Goal: Book appointment/travel/reservation

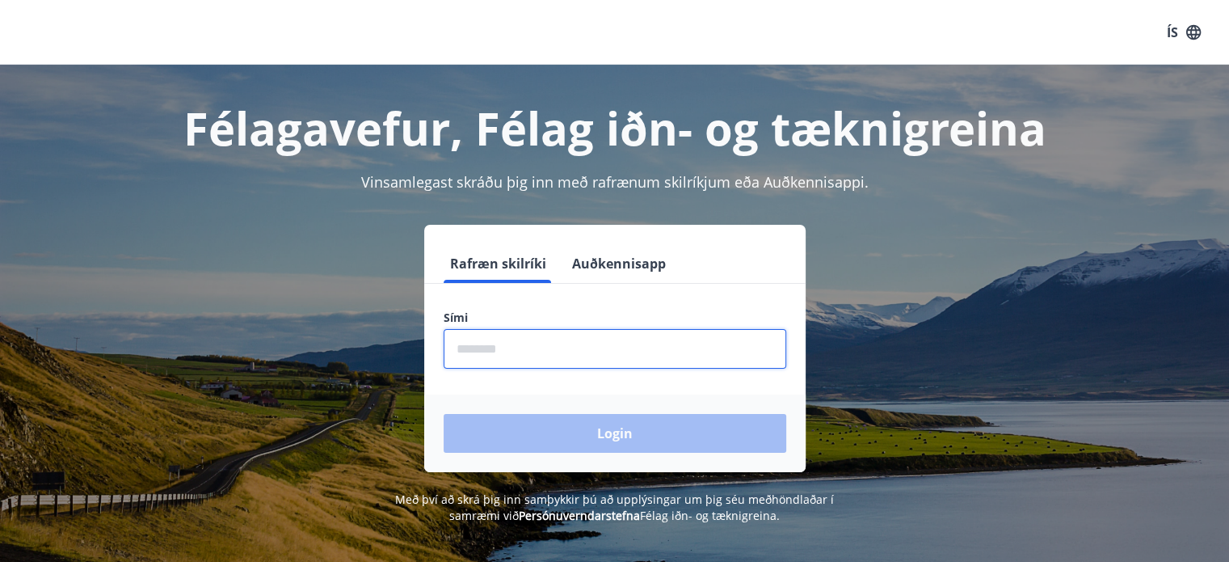
click at [504, 348] on input "phone" at bounding box center [615, 349] width 343 height 40
type input "********"
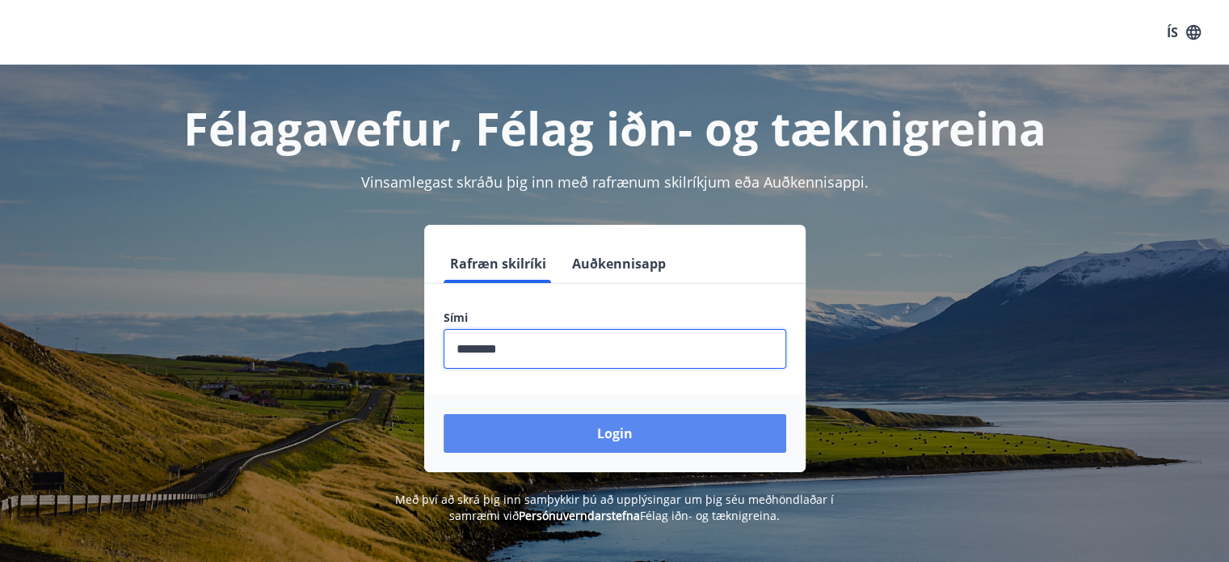
click at [603, 438] on button "Login" at bounding box center [615, 433] width 343 height 39
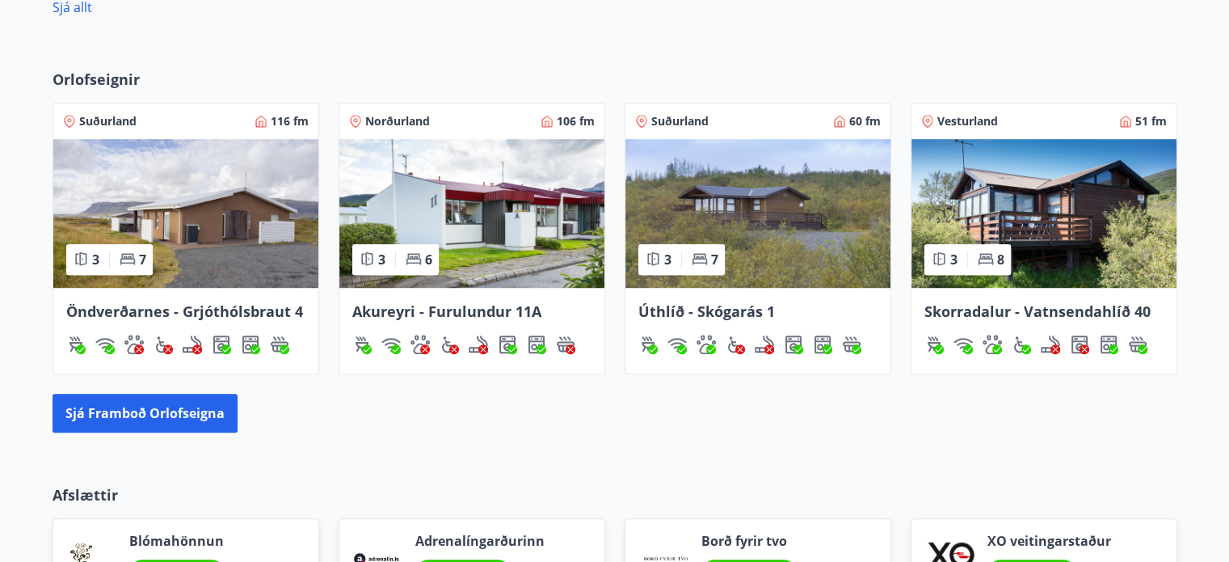
scroll to position [1051, 0]
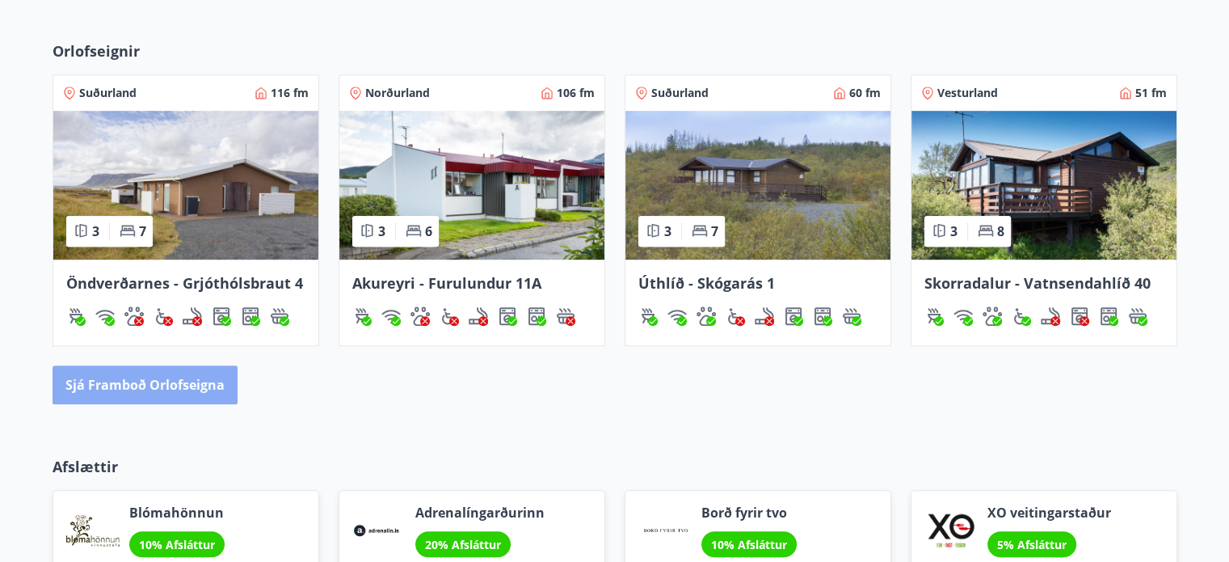
click at [150, 381] on button "Sjá framboð orlofseigna" at bounding box center [145, 384] width 185 height 39
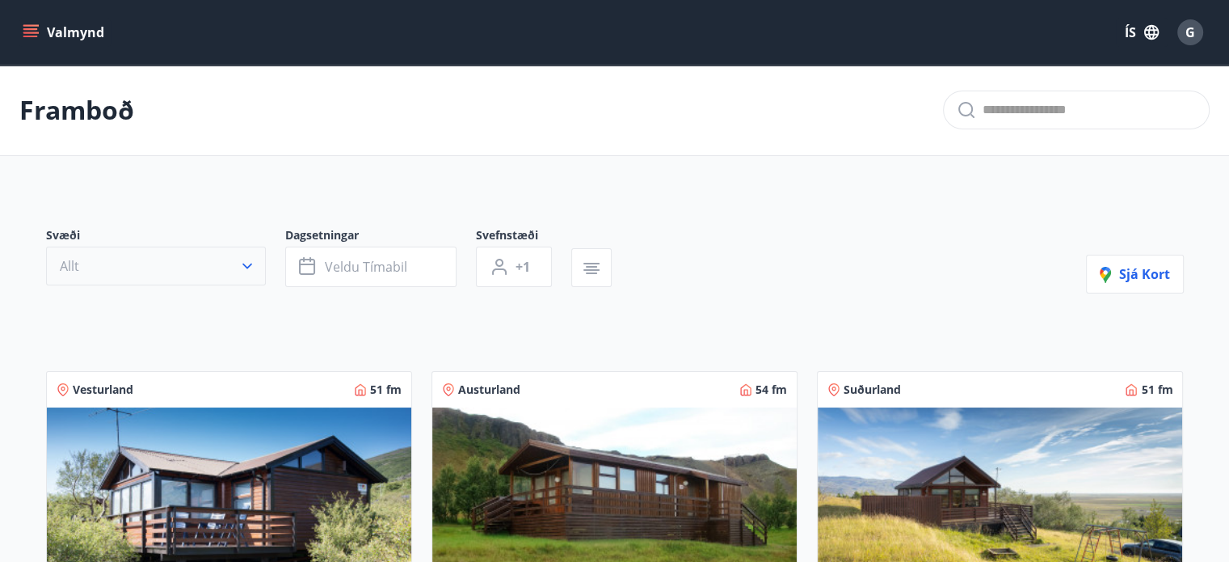
click at [247, 270] on icon "button" at bounding box center [247, 266] width 16 height 16
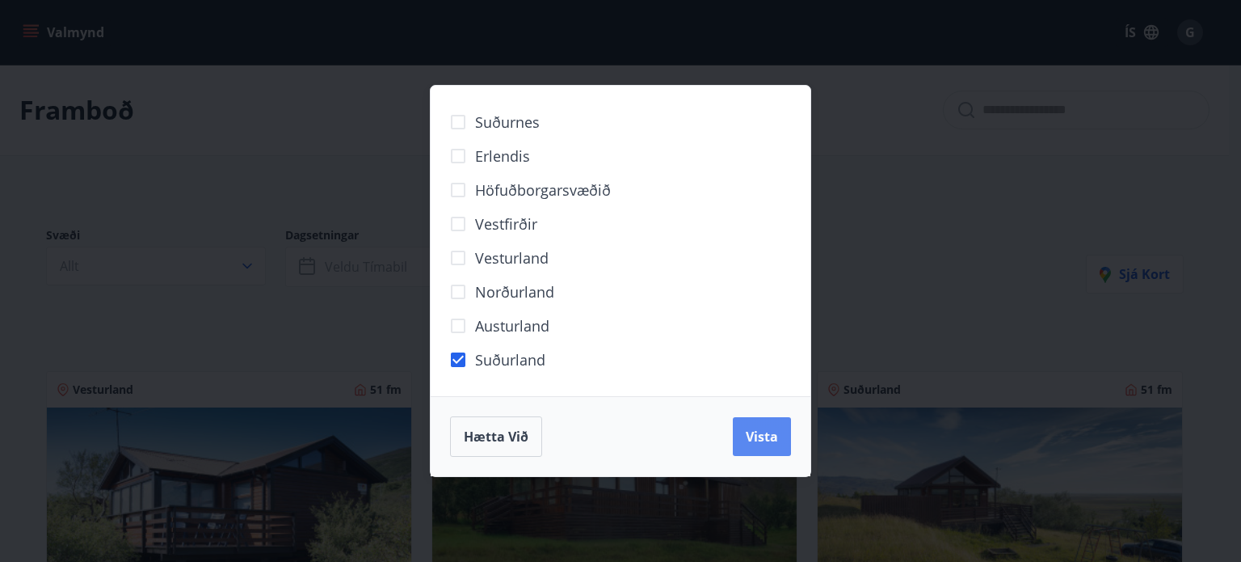
click at [778, 438] on button "Vista" at bounding box center [762, 436] width 58 height 39
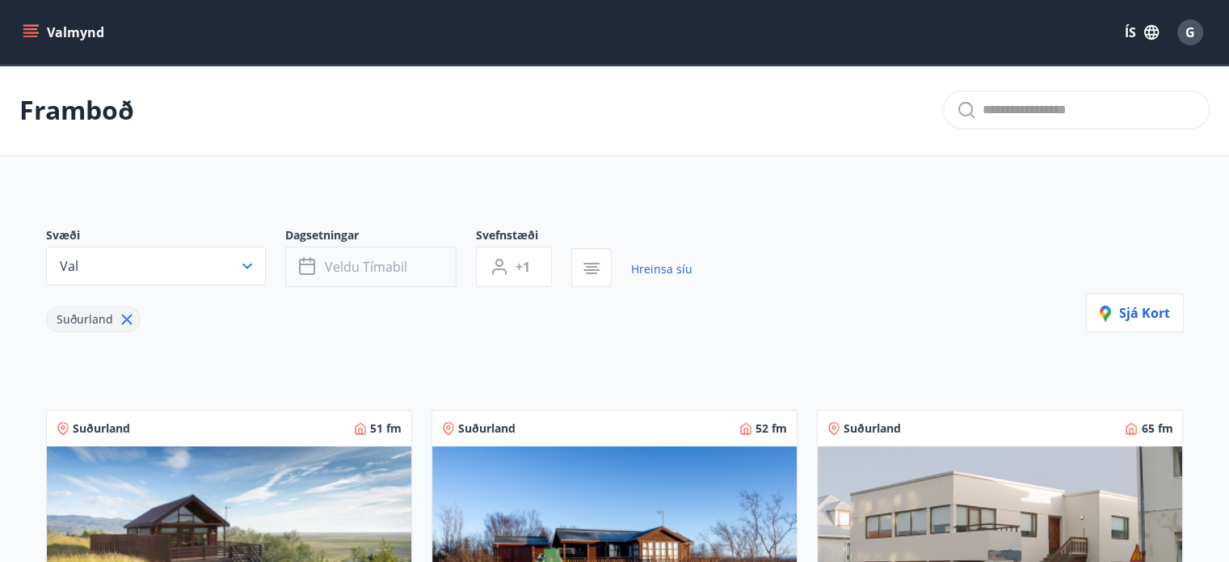
click at [339, 274] on span "Veldu tímabil" at bounding box center [366, 267] width 82 height 18
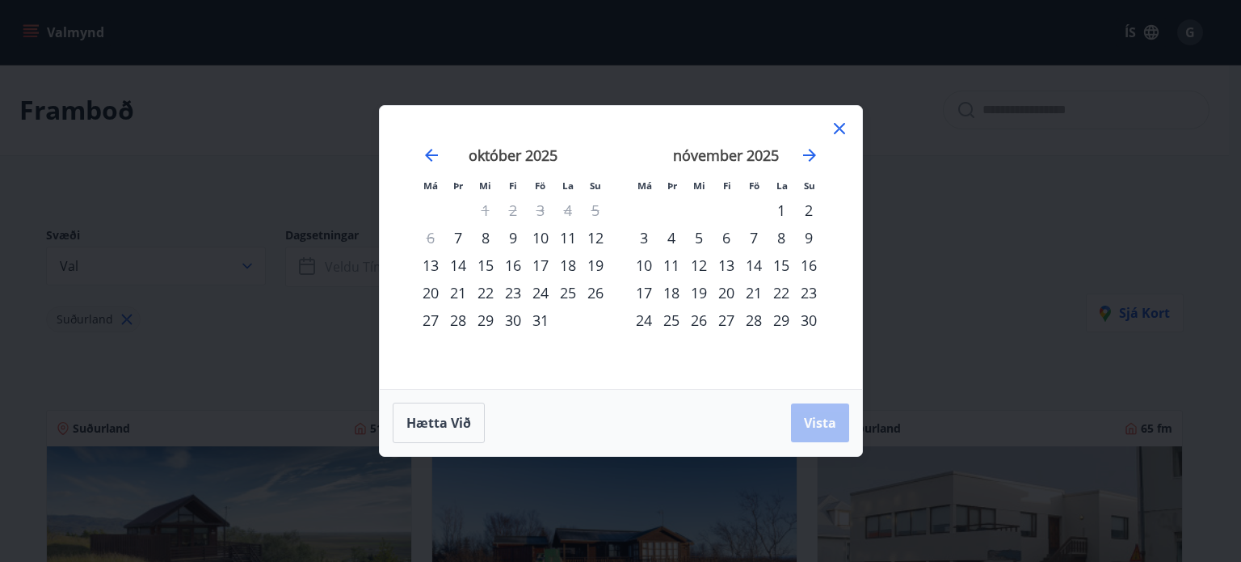
click at [541, 267] on div "17" at bounding box center [540, 264] width 27 height 27
click at [596, 264] on div "19" at bounding box center [595, 264] width 27 height 27
click at [828, 419] on span "Vista" at bounding box center [820, 423] width 32 height 18
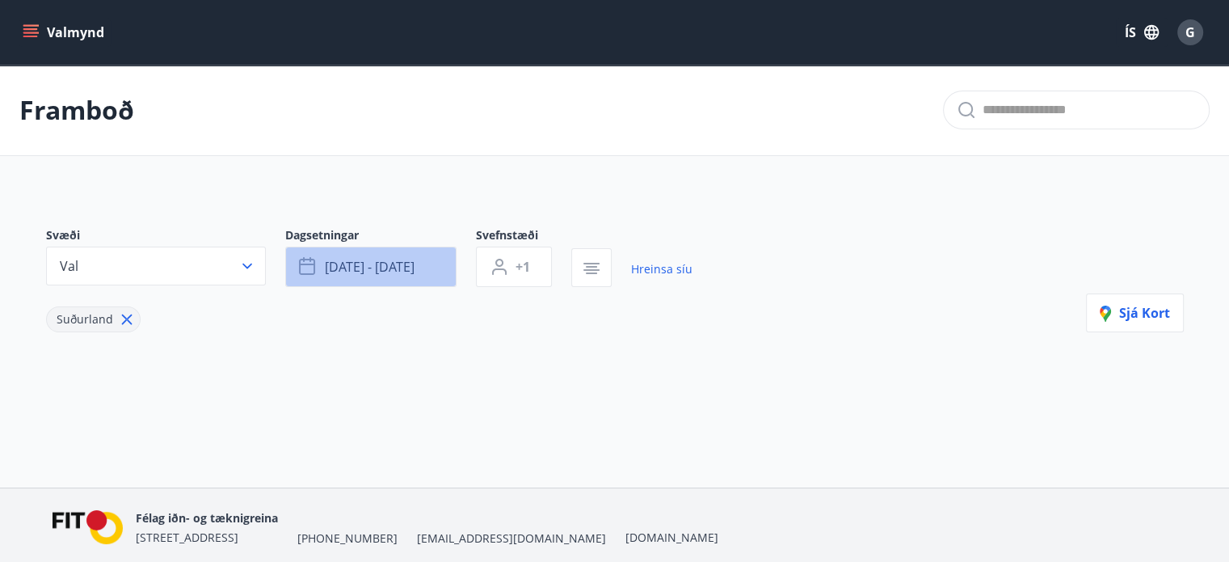
click at [358, 269] on span "okt 17 - okt 19" at bounding box center [370, 267] width 90 height 18
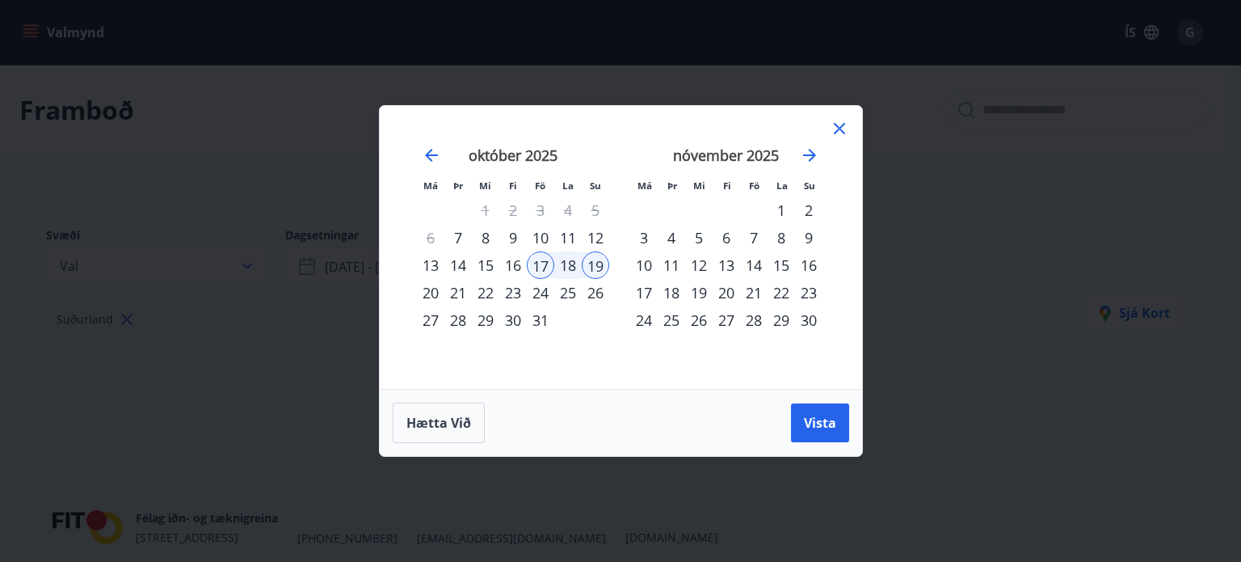
click at [596, 238] on div "12" at bounding box center [595, 237] width 27 height 27
click at [593, 264] on div "19" at bounding box center [595, 264] width 27 height 27
click at [818, 426] on span "Vista" at bounding box center [820, 423] width 32 height 18
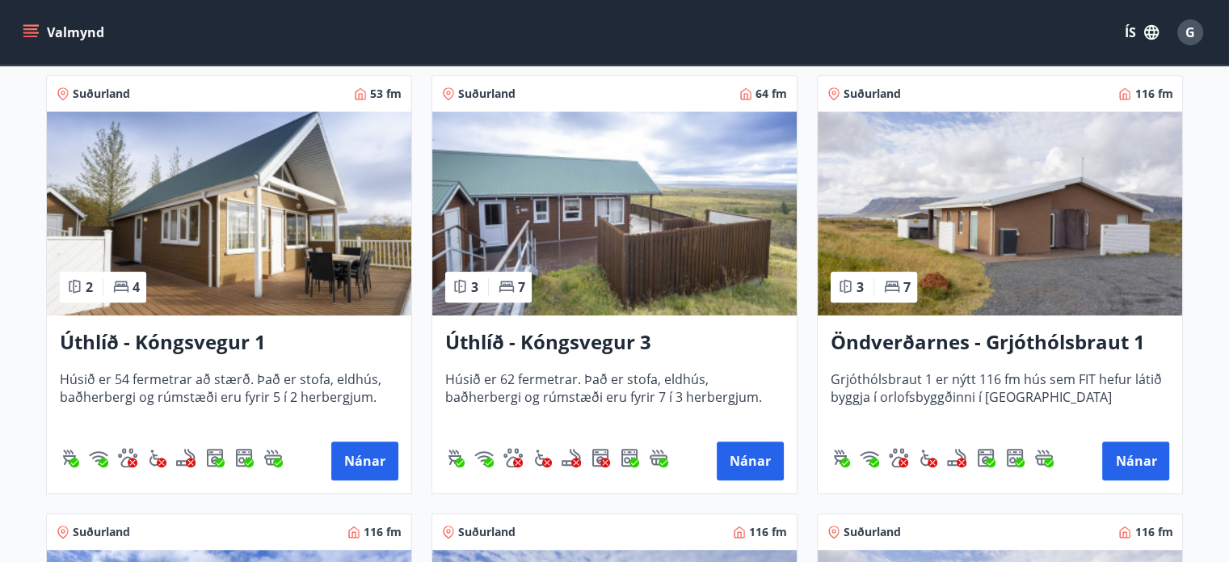
scroll to position [727, 0]
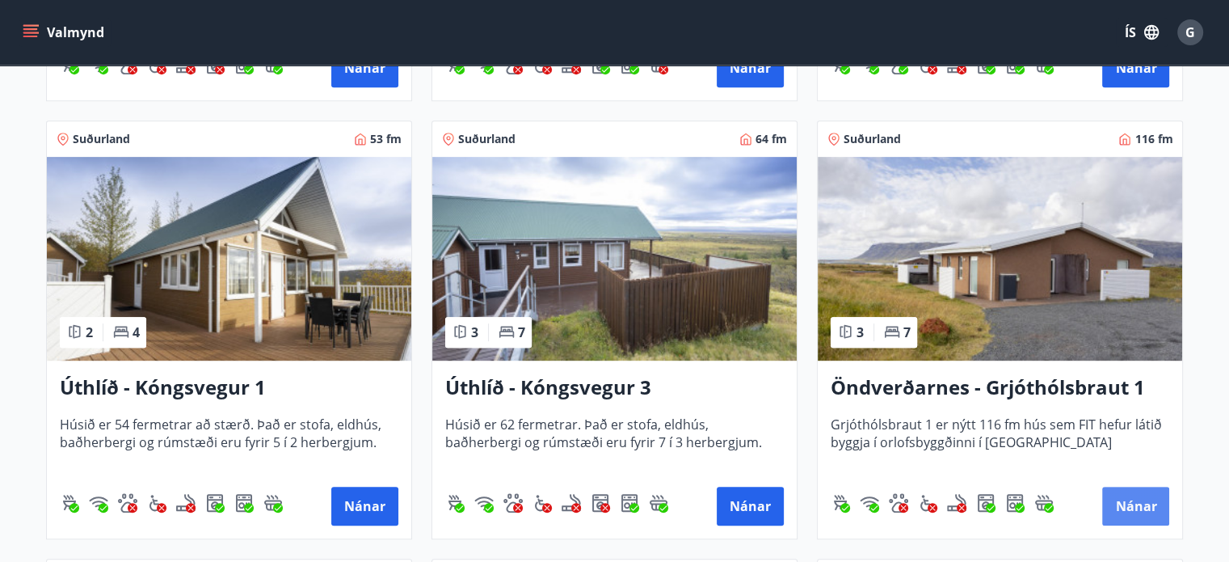
click at [1153, 501] on button "Nánar" at bounding box center [1135, 506] width 67 height 39
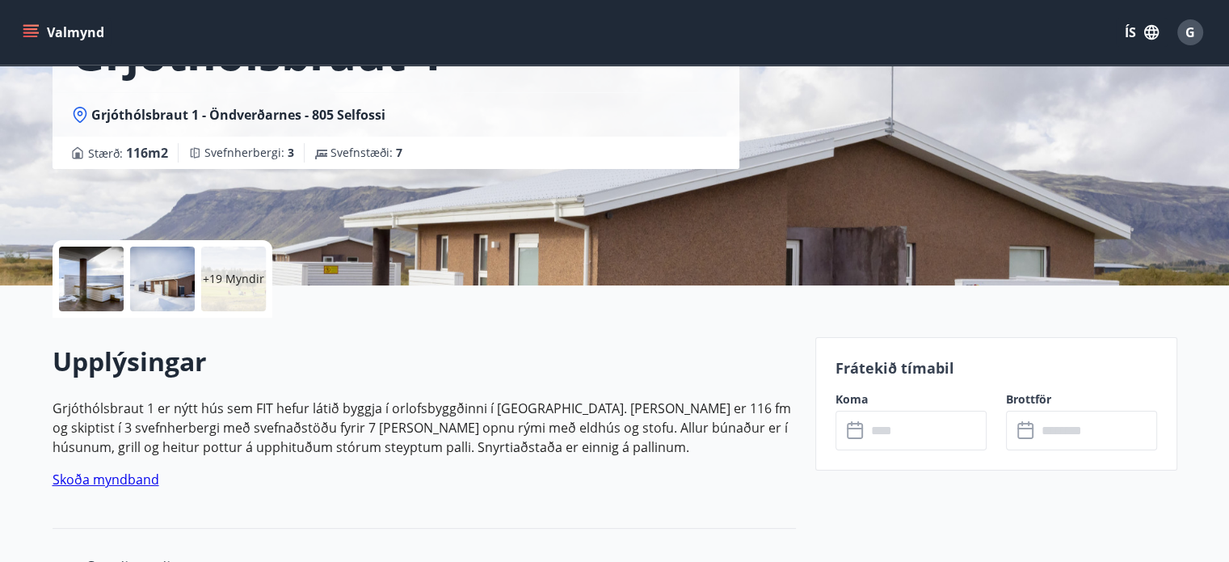
scroll to position [292, 0]
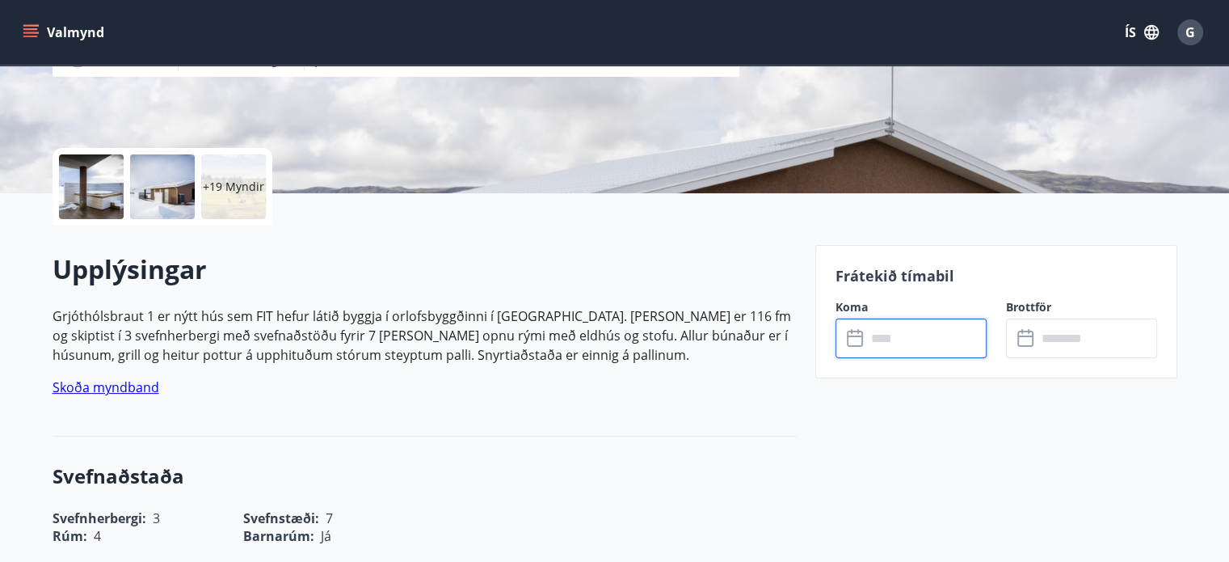
click at [880, 348] on input "text" at bounding box center [926, 338] width 120 height 40
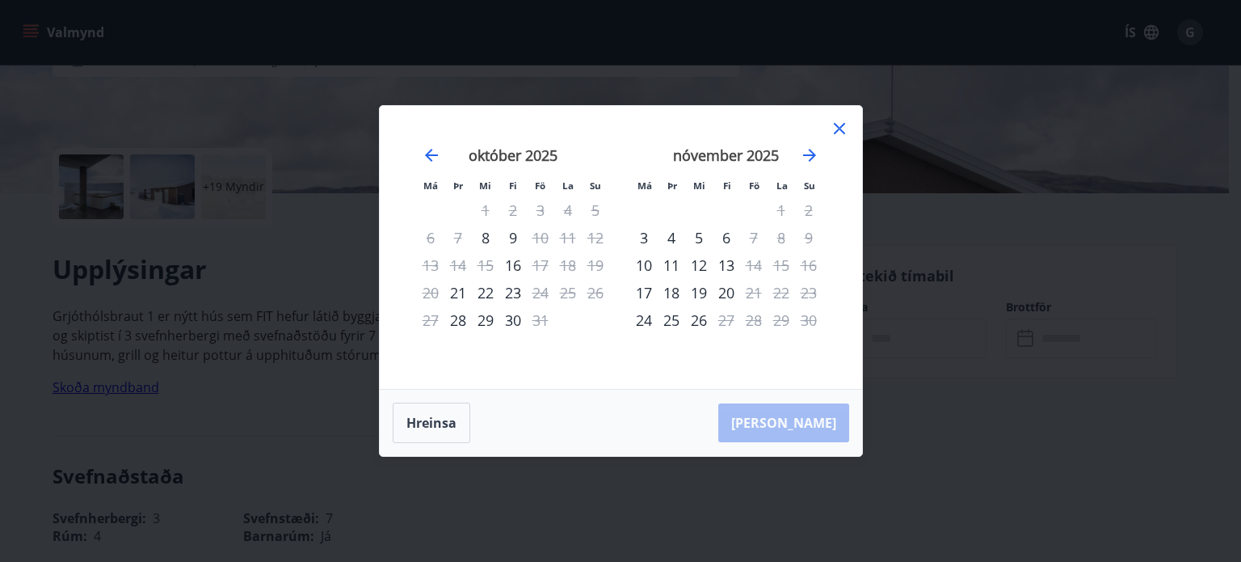
click at [839, 124] on icon at bounding box center [839, 128] width 19 height 19
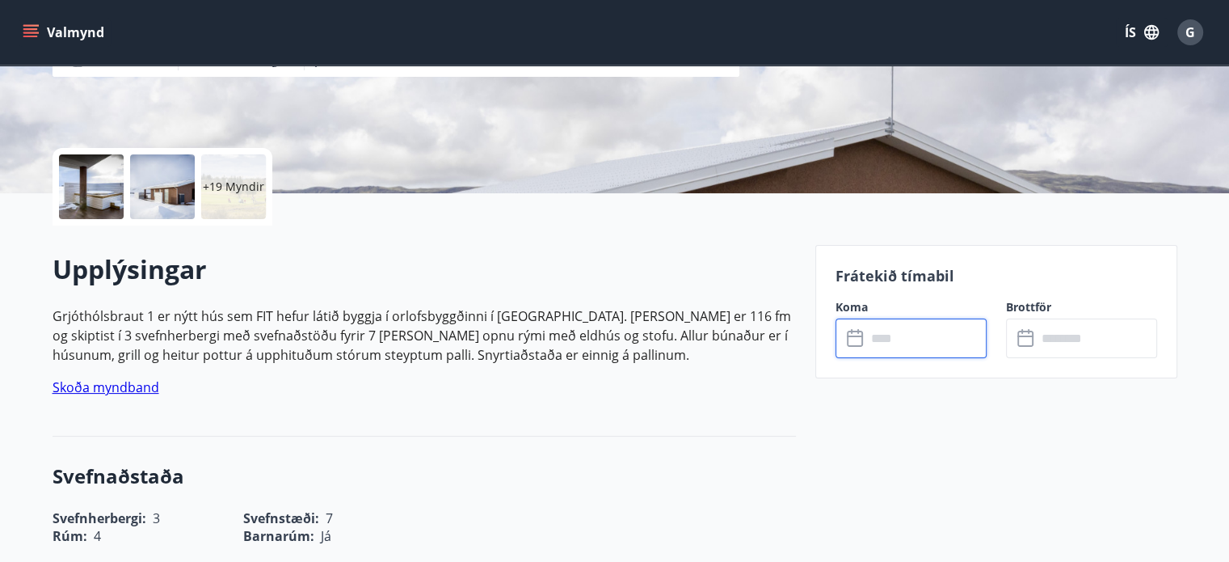
click at [879, 332] on input "text" at bounding box center [926, 338] width 120 height 40
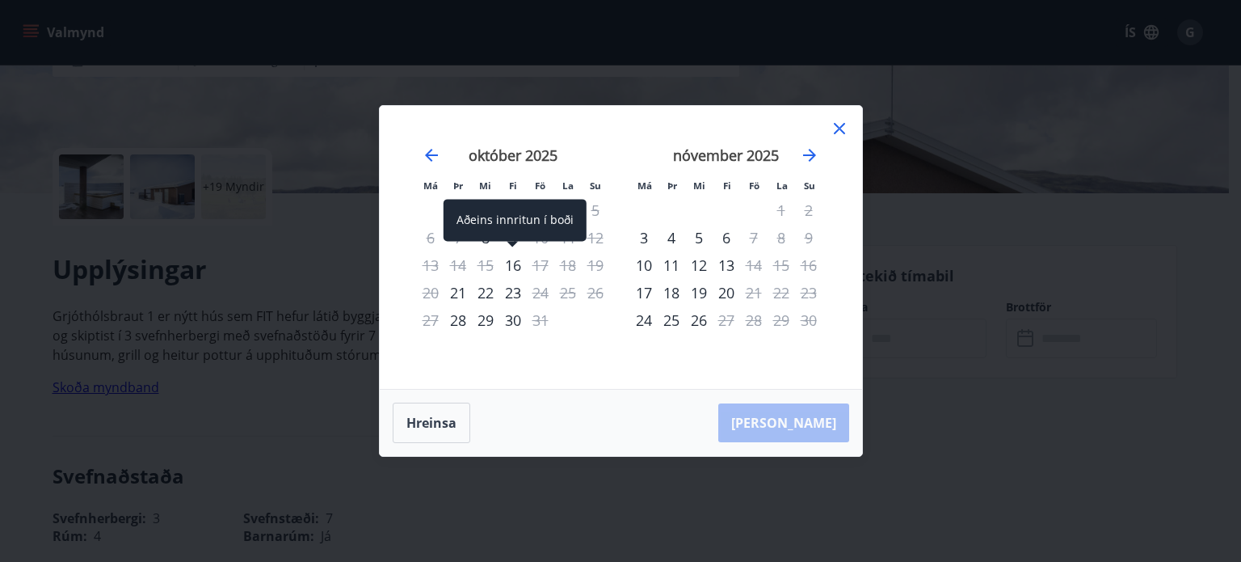
click at [517, 269] on div "16" at bounding box center [513, 264] width 27 height 27
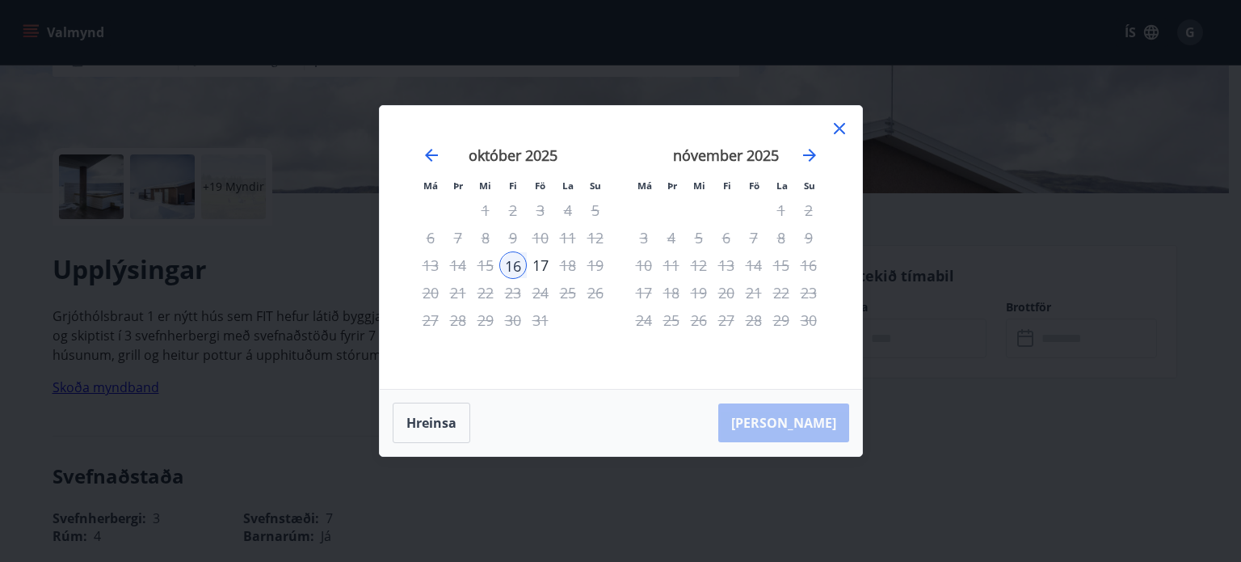
click at [572, 264] on div "18" at bounding box center [567, 264] width 27 height 27
click at [594, 265] on div "19" at bounding box center [595, 264] width 27 height 27
click at [843, 125] on icon at bounding box center [839, 128] width 11 height 11
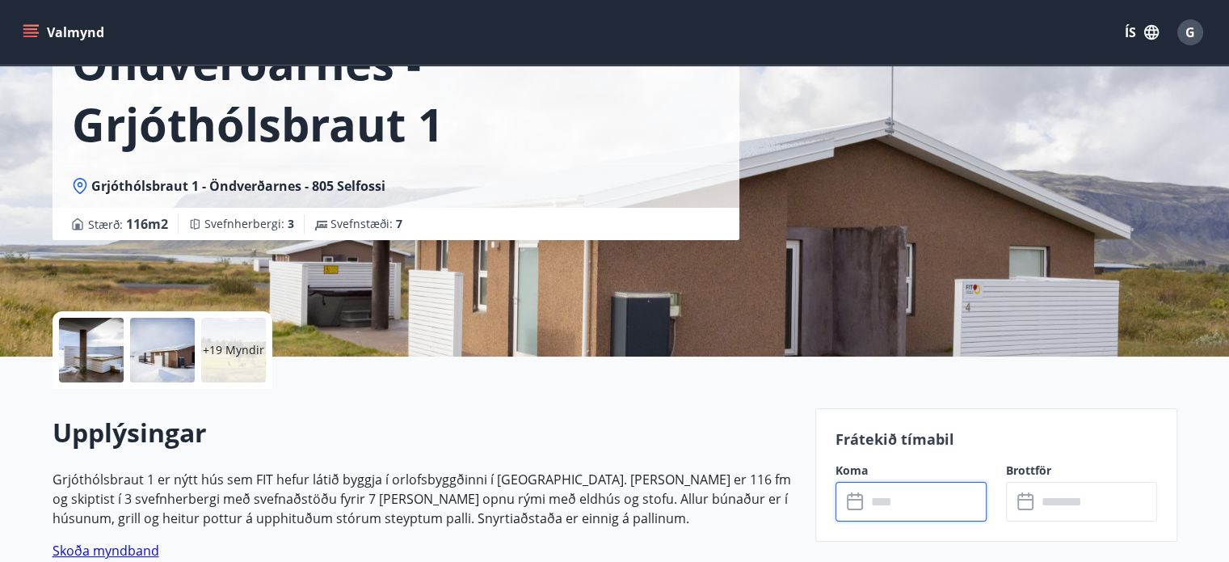
scroll to position [0, 0]
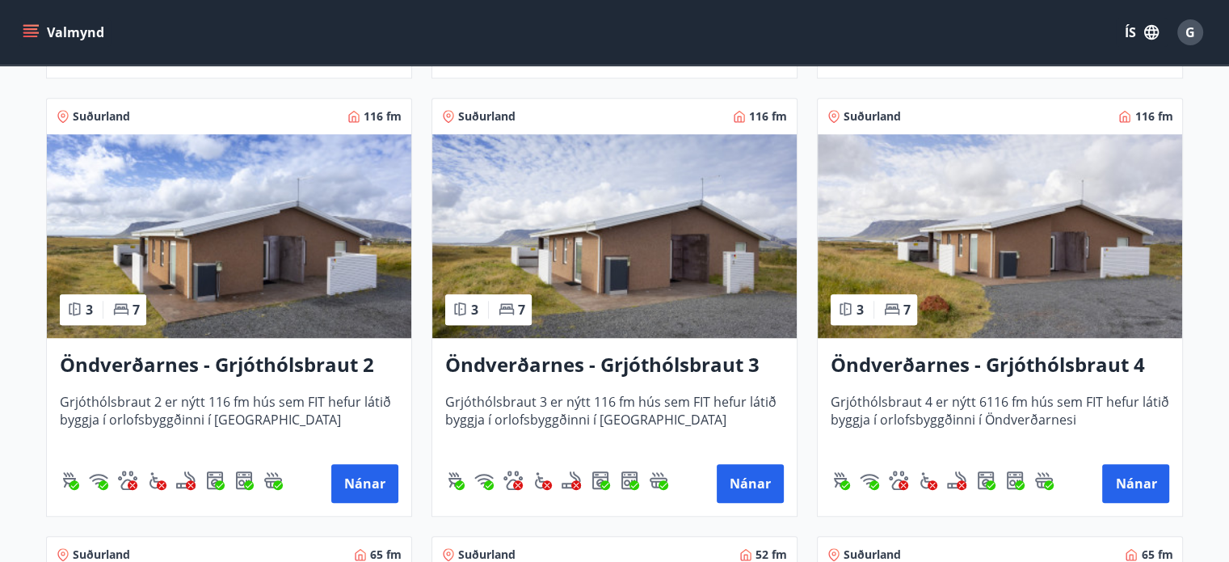
scroll to position [1293, 0]
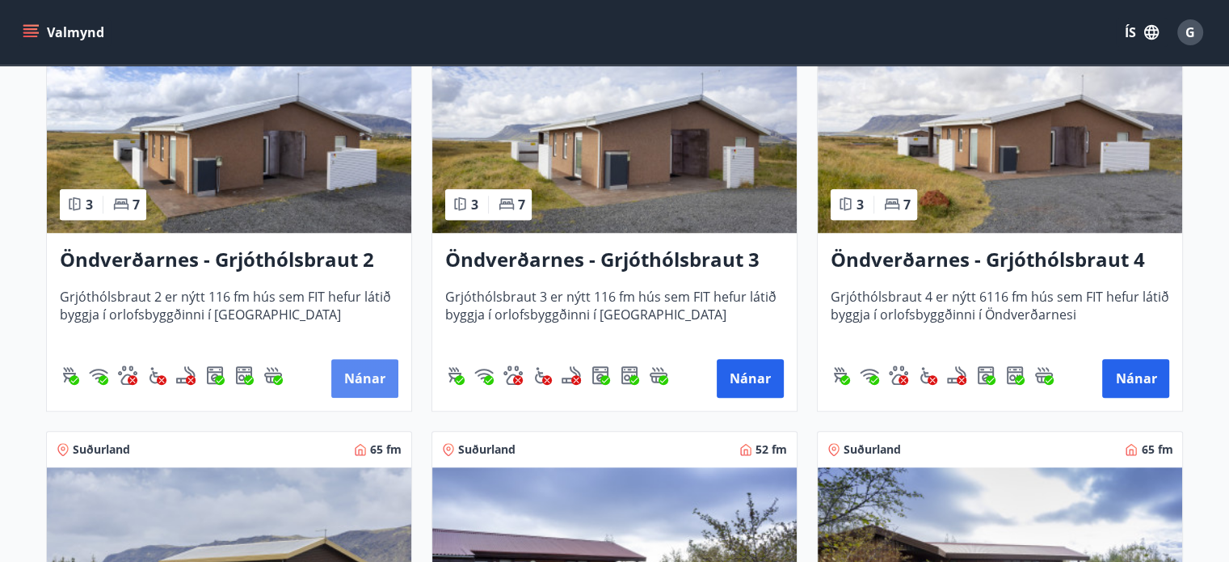
click at [372, 381] on button "Nánar" at bounding box center [364, 378] width 67 height 39
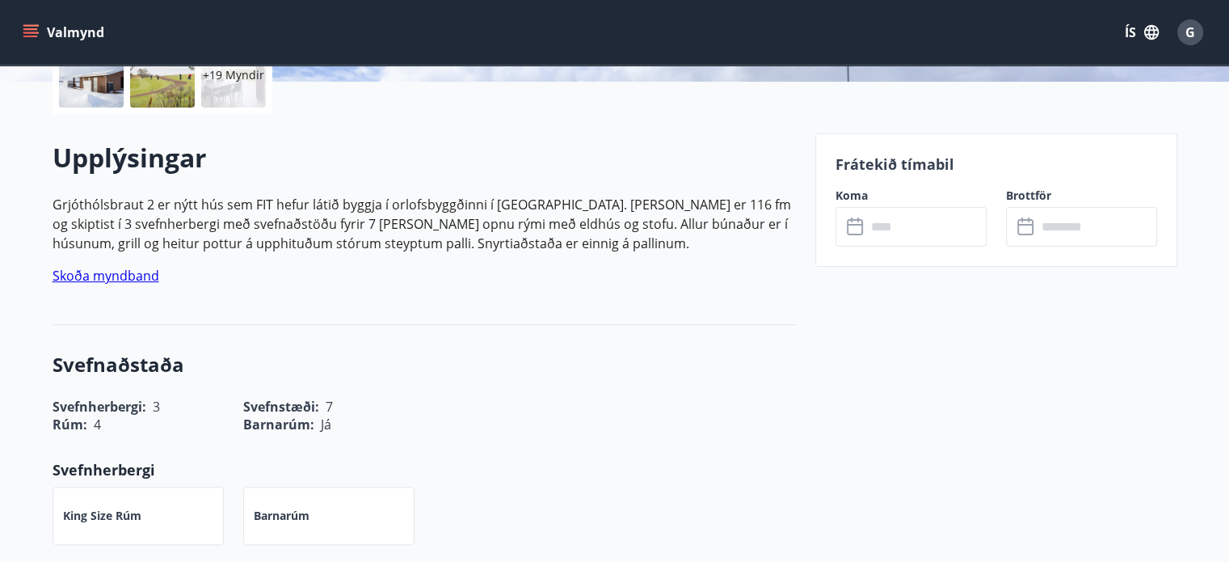
scroll to position [404, 0]
click at [864, 230] on icon at bounding box center [856, 226] width 19 height 19
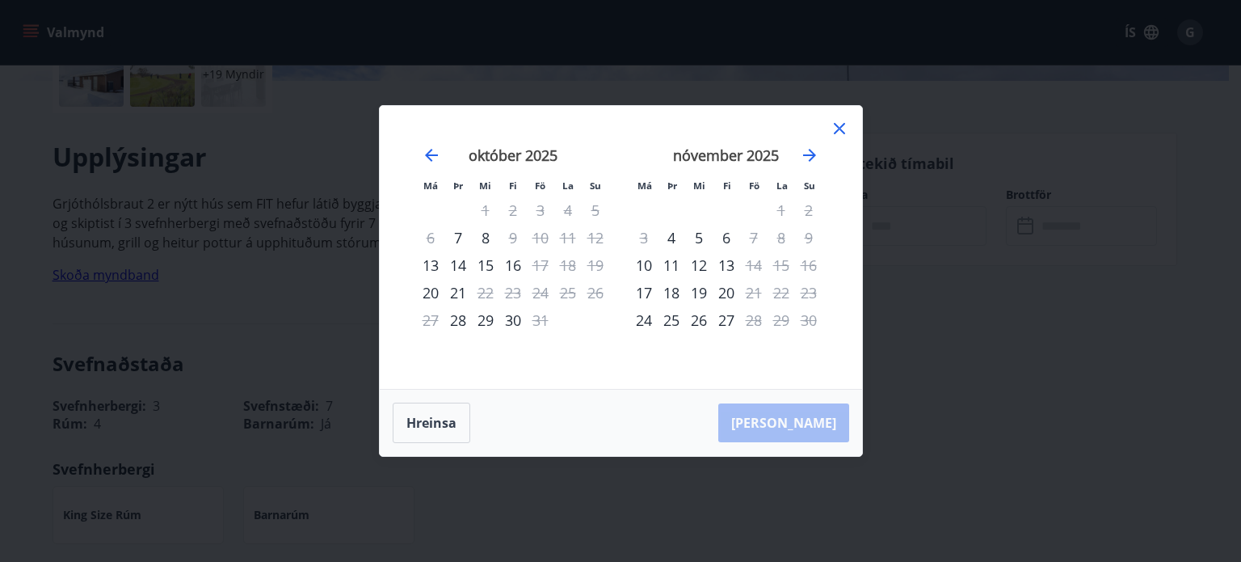
click at [841, 129] on icon at bounding box center [839, 128] width 11 height 11
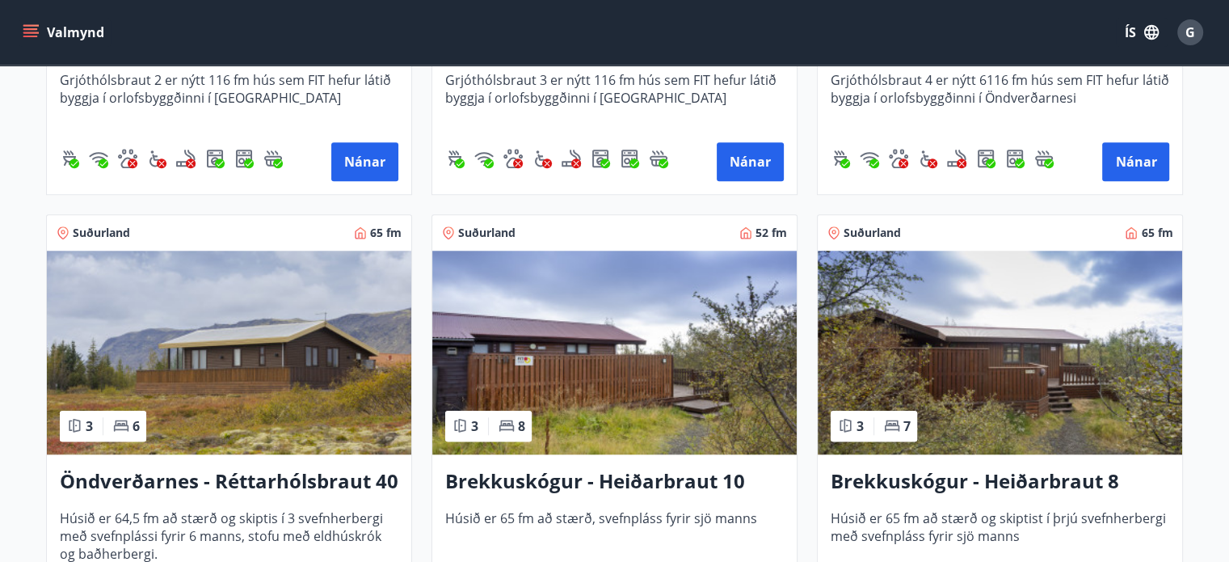
scroll to position [1617, 0]
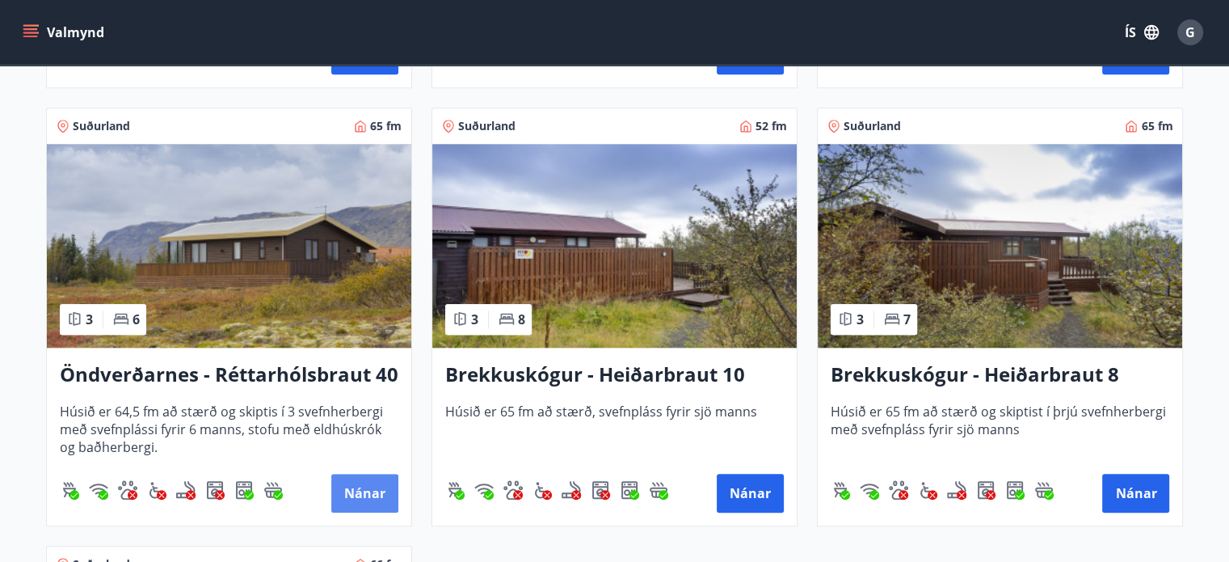
click at [365, 487] on button "Nánar" at bounding box center [364, 493] width 67 height 39
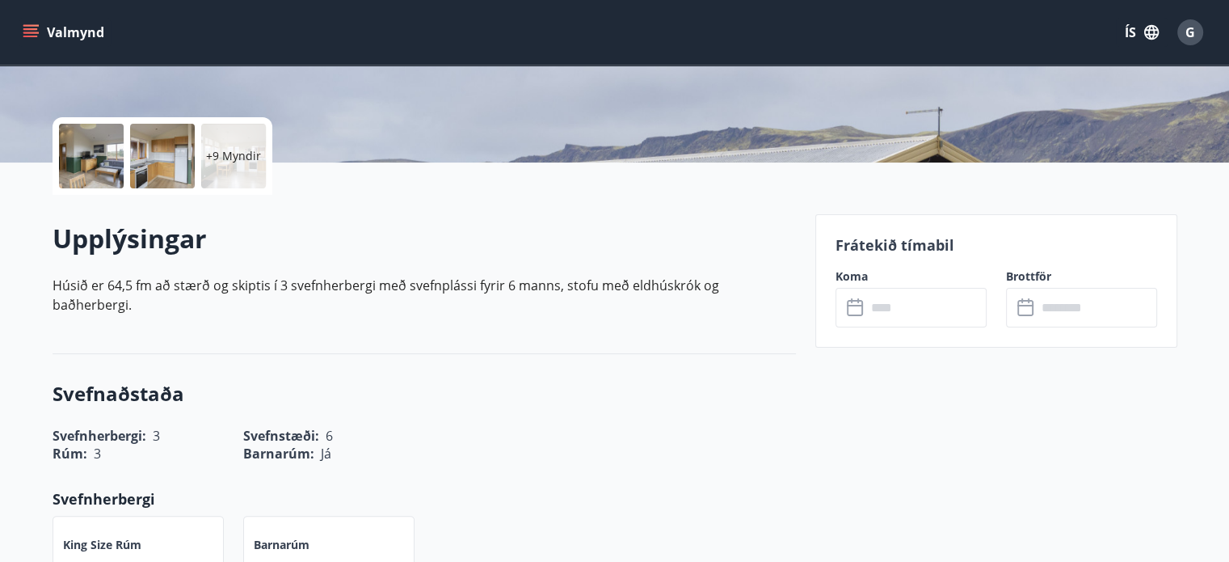
scroll to position [323, 0]
click at [861, 308] on icon at bounding box center [855, 307] width 16 height 16
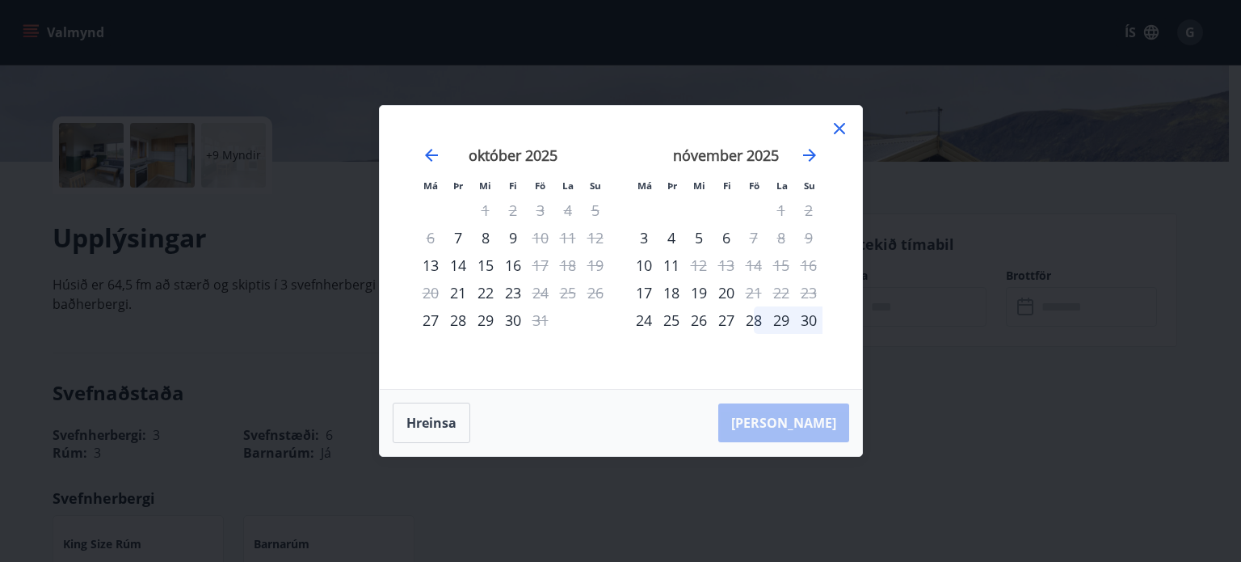
click at [837, 129] on icon at bounding box center [839, 128] width 19 height 19
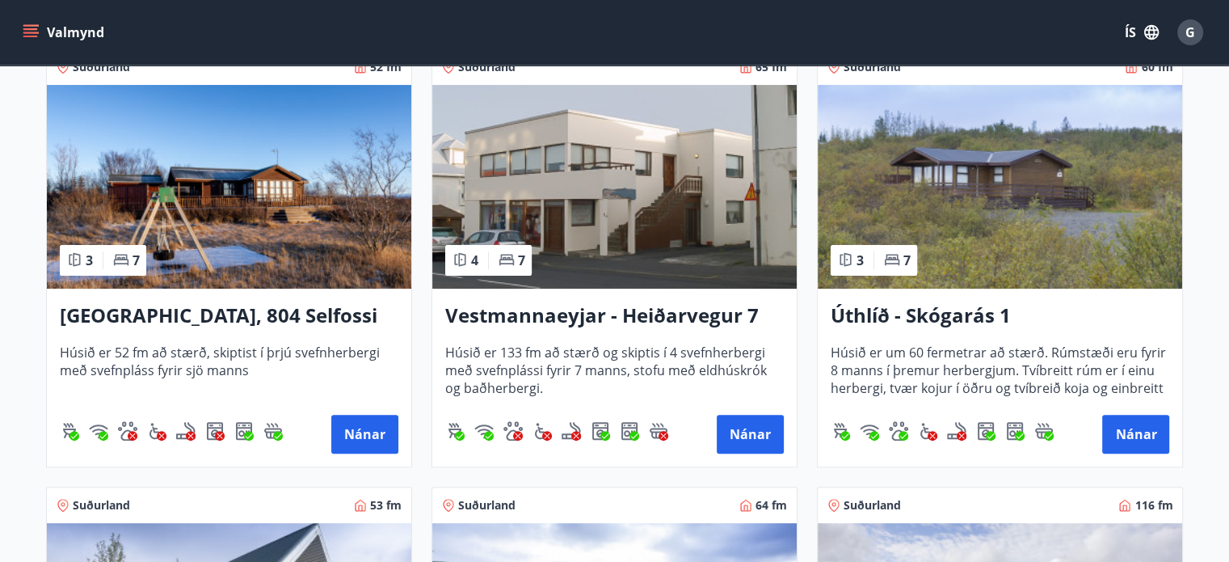
scroll to position [485, 0]
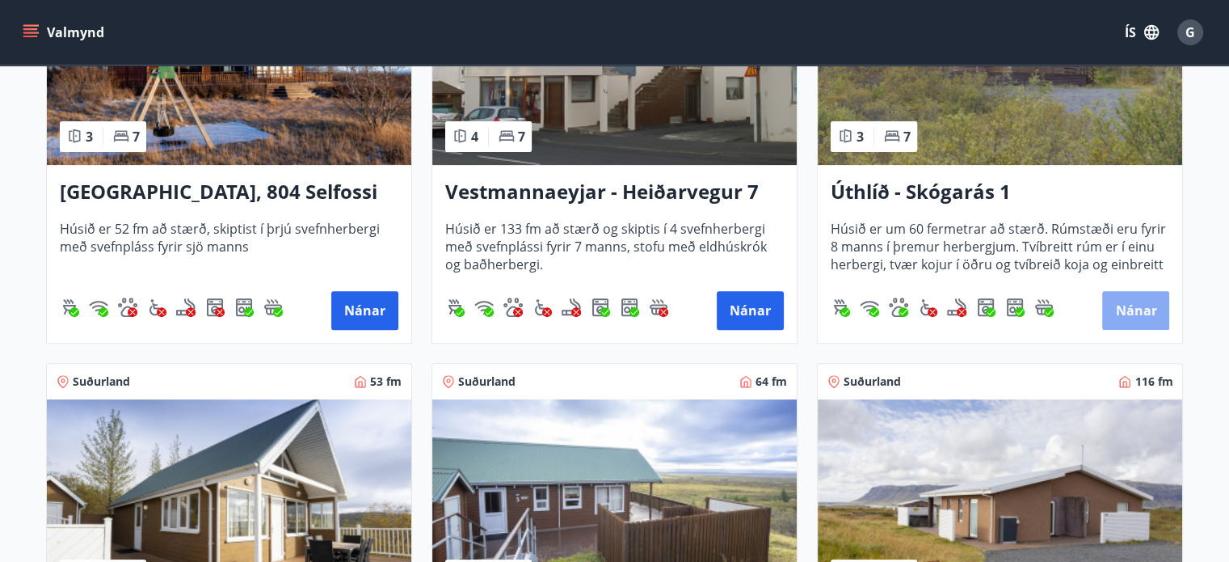
click at [1132, 308] on button "Nánar" at bounding box center [1135, 310] width 67 height 39
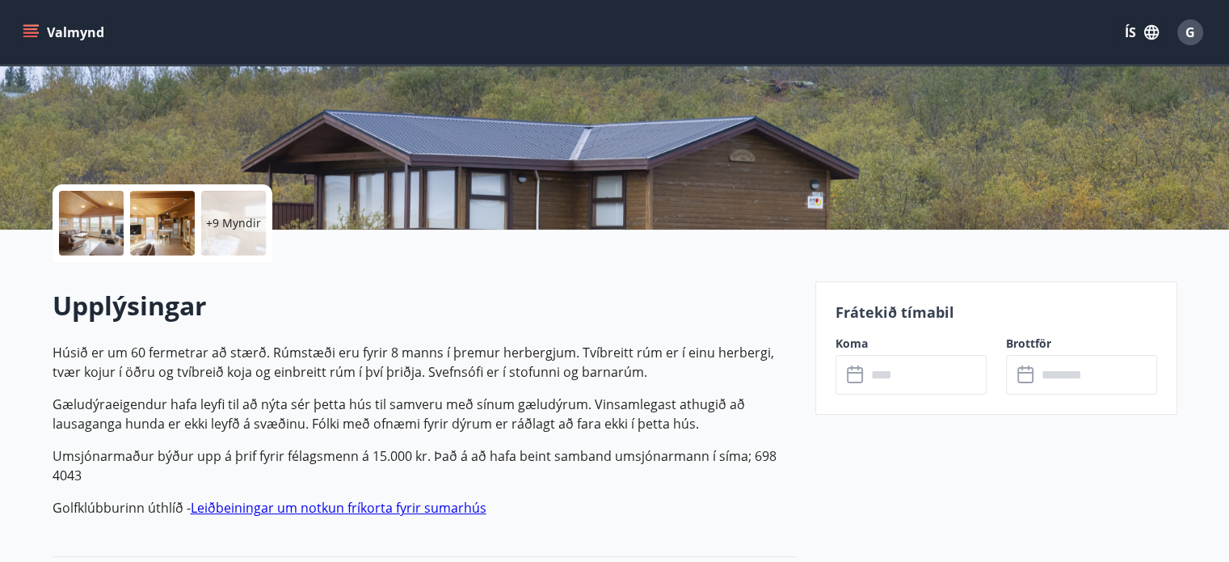
scroll to position [323, 0]
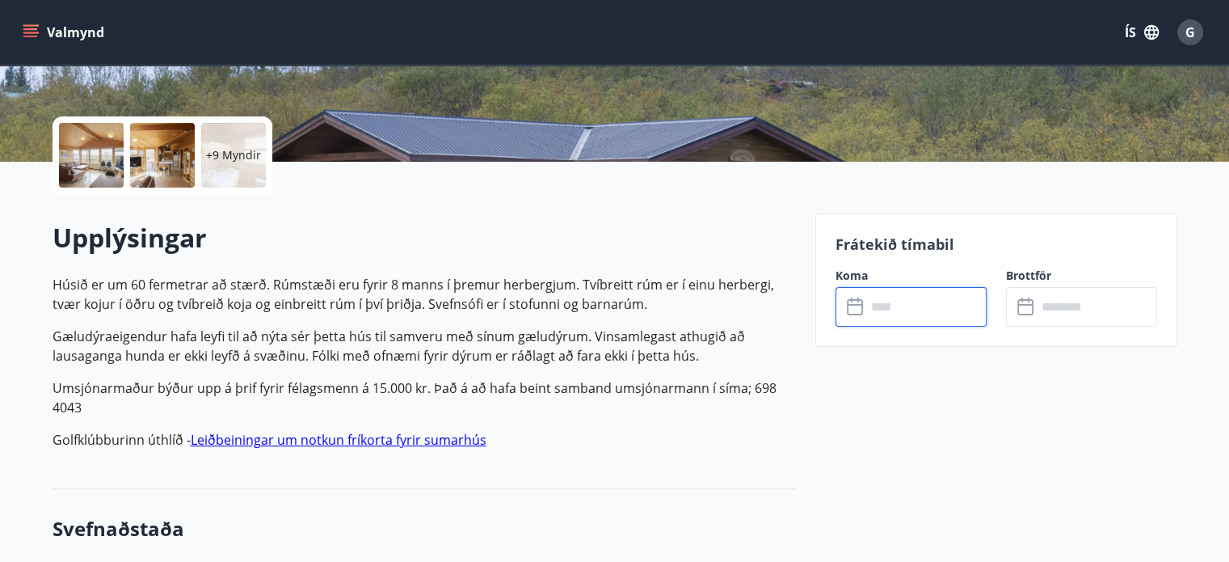
click at [873, 307] on input "text" at bounding box center [926, 307] width 120 height 40
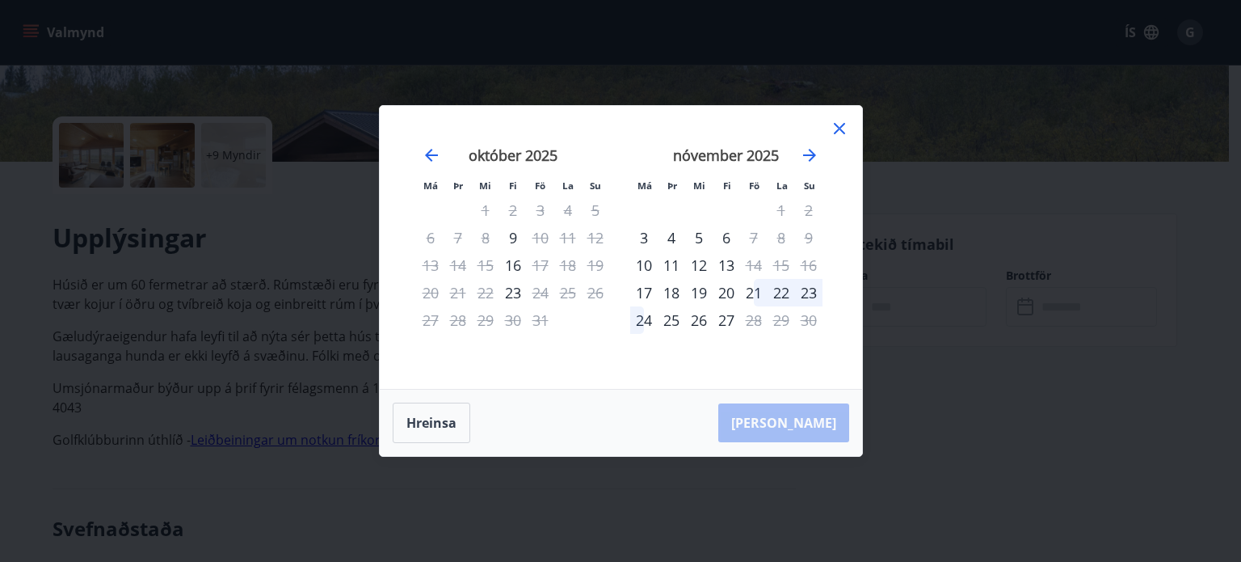
click at [839, 122] on icon at bounding box center [839, 128] width 19 height 19
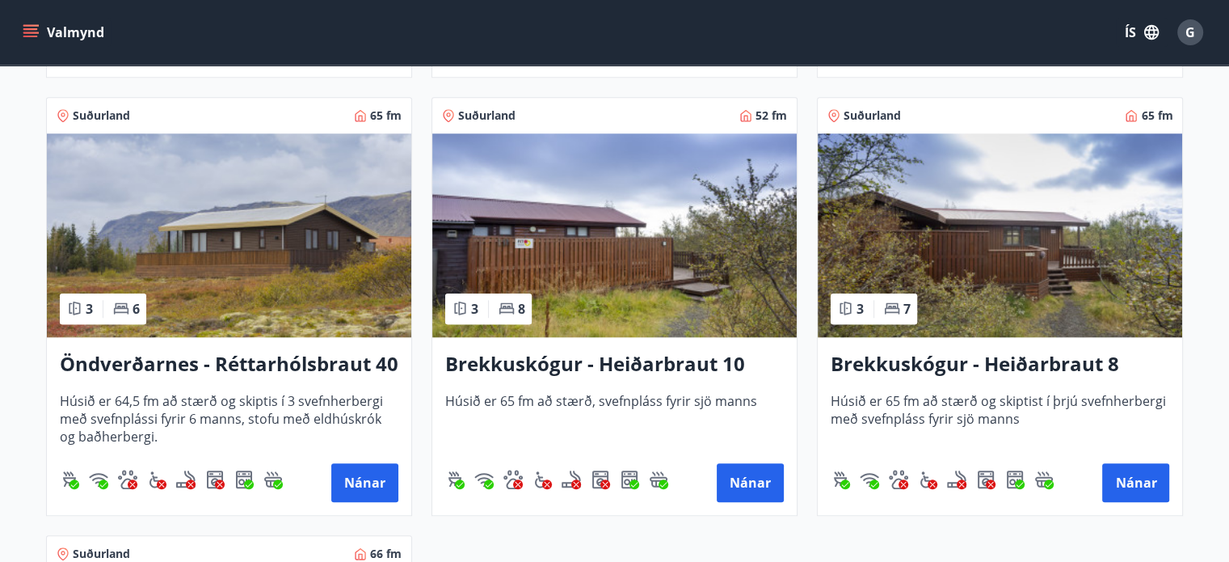
scroll to position [1697, 0]
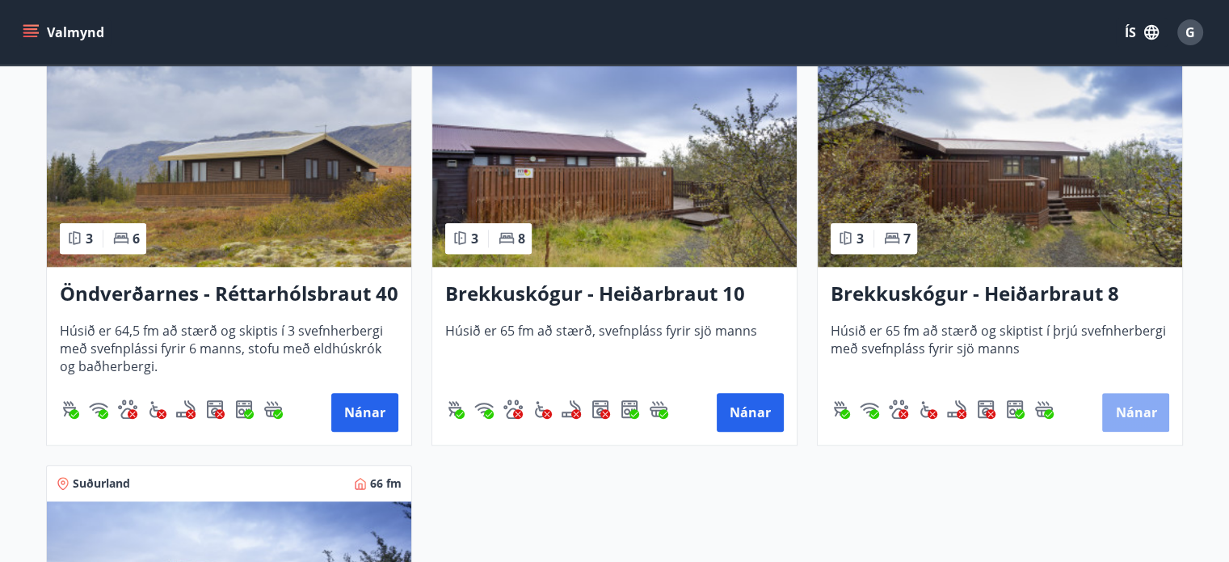
click at [1122, 414] on button "Nánar" at bounding box center [1135, 412] width 67 height 39
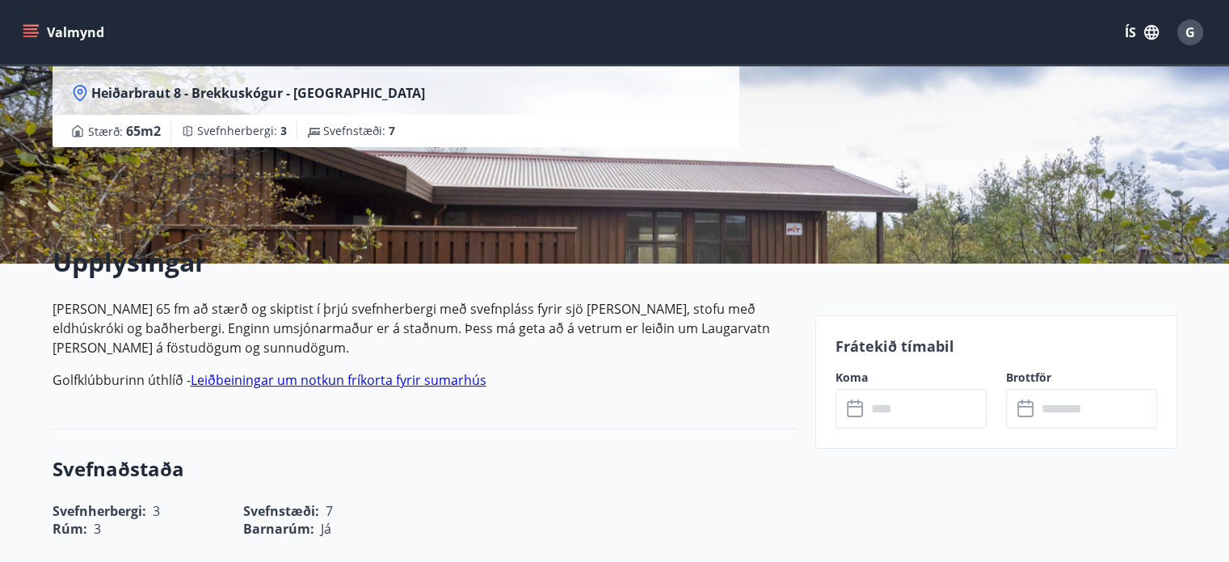
scroll to position [323, 0]
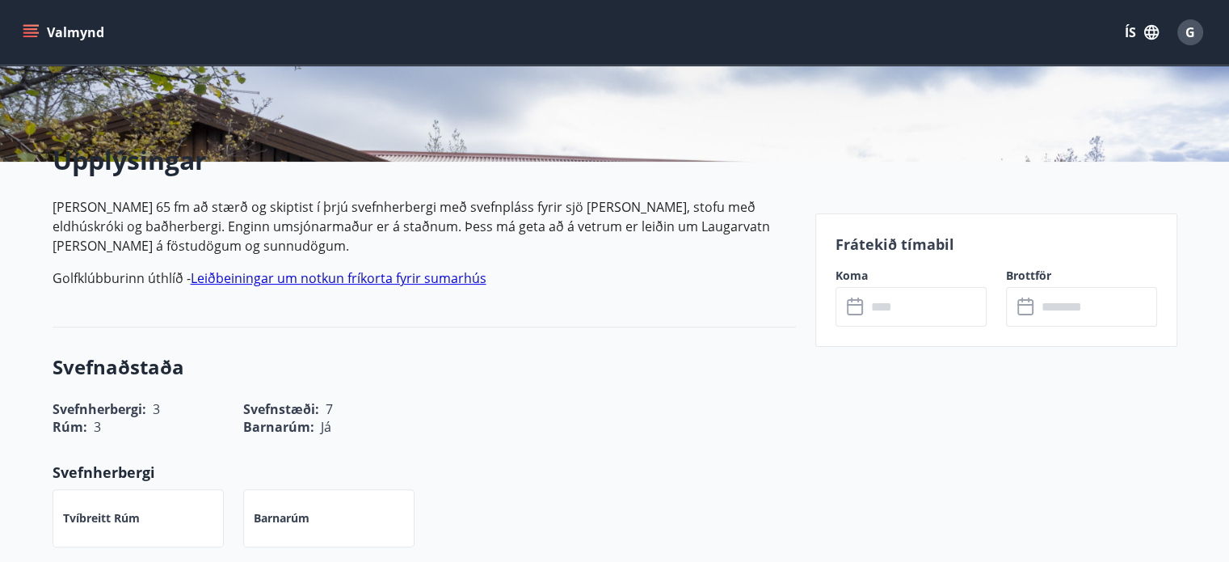
click at [890, 306] on input "text" at bounding box center [926, 307] width 120 height 40
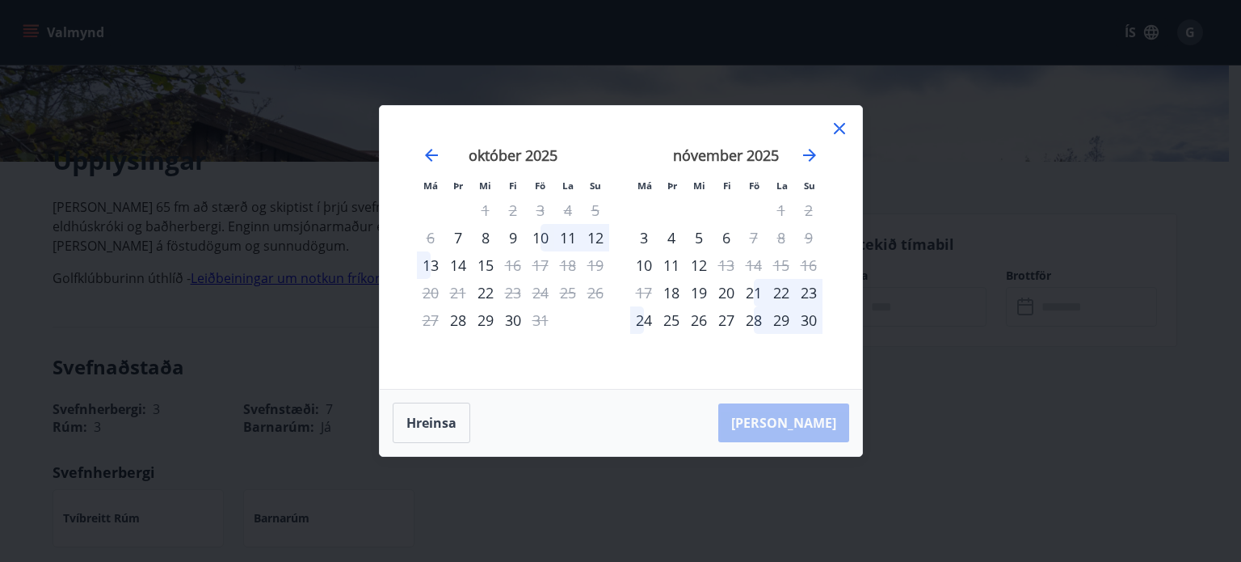
click at [841, 132] on icon at bounding box center [839, 128] width 11 height 11
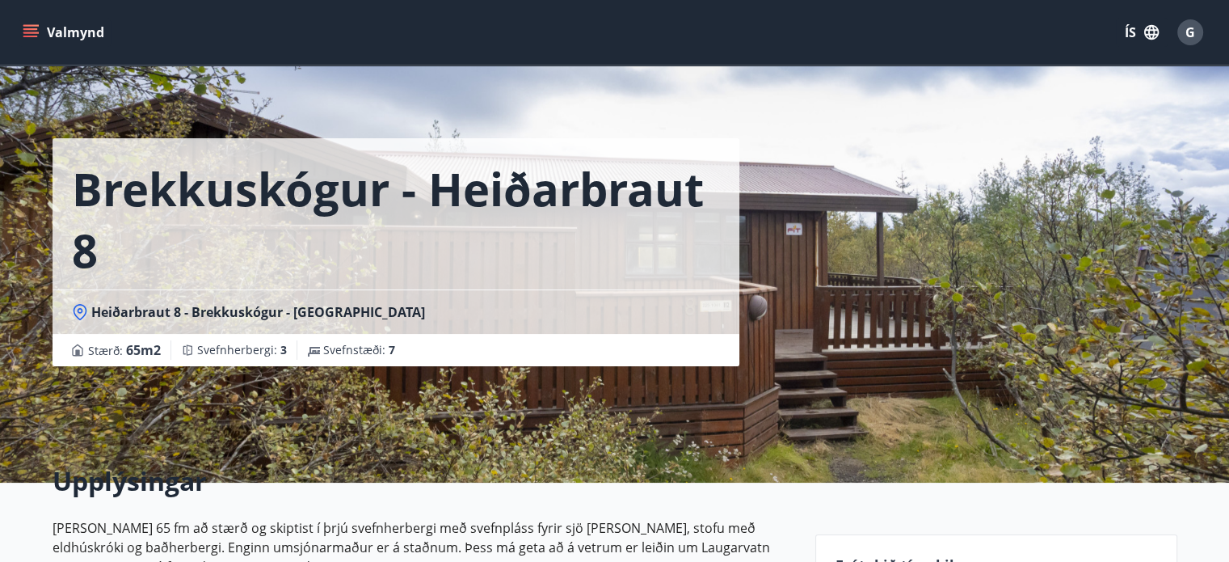
scroll to position [0, 0]
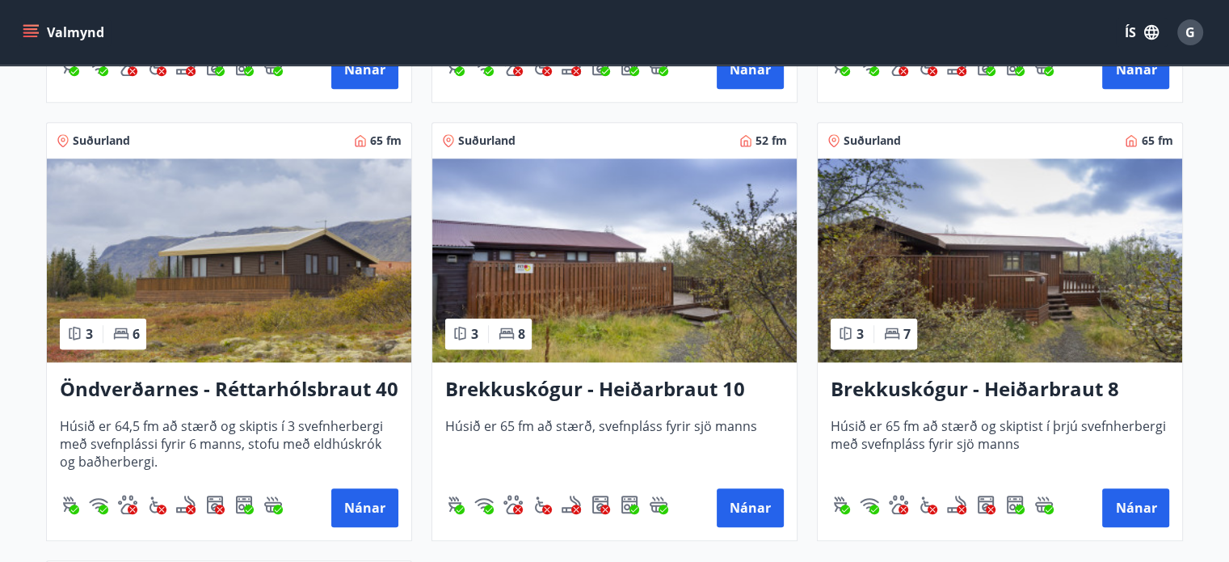
scroll to position [1697, 0]
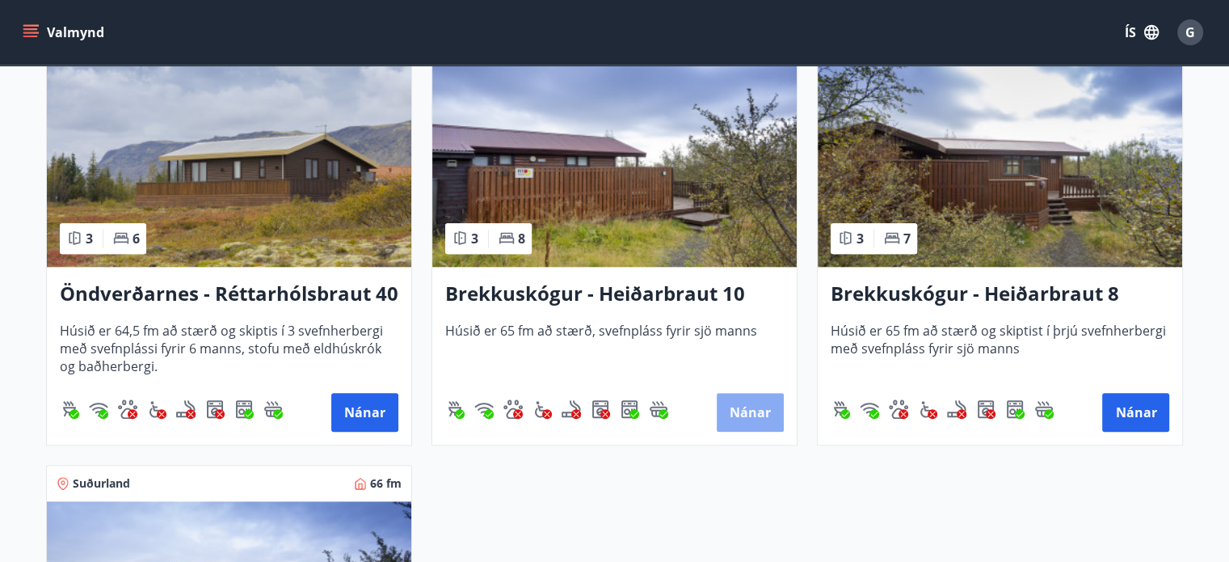
click at [737, 419] on button "Nánar" at bounding box center [750, 412] width 67 height 39
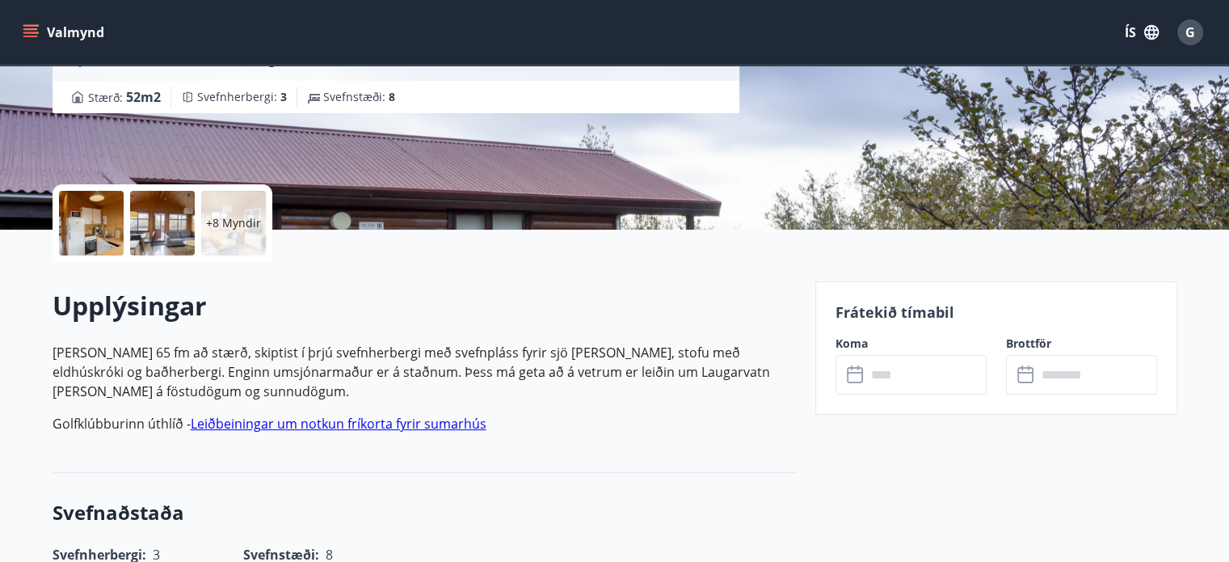
scroll to position [323, 0]
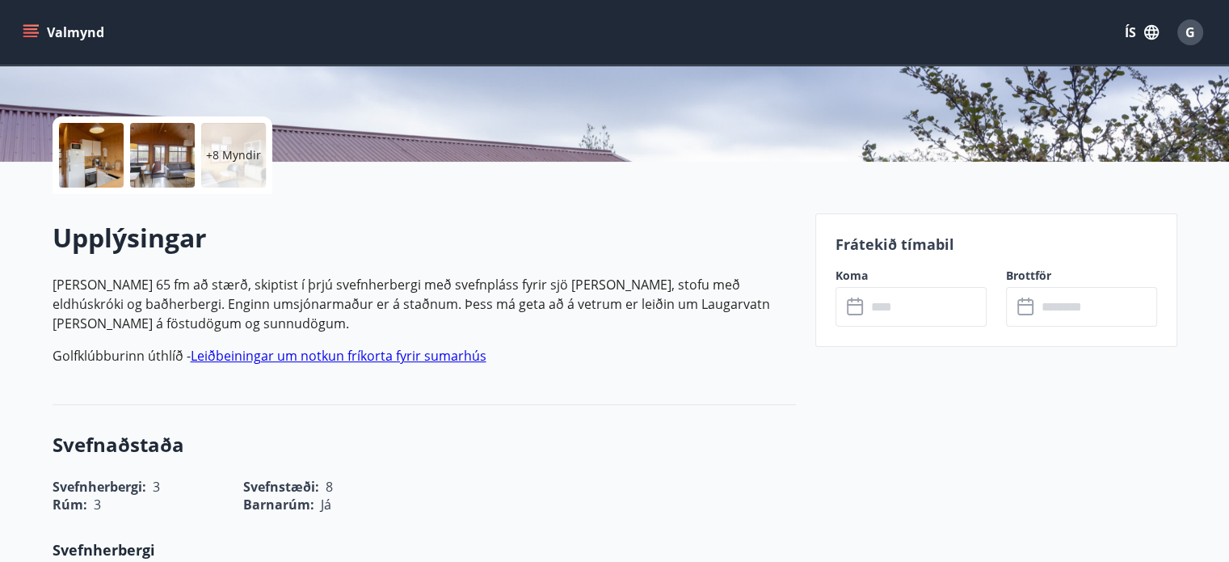
click at [886, 307] on input "text" at bounding box center [926, 307] width 120 height 40
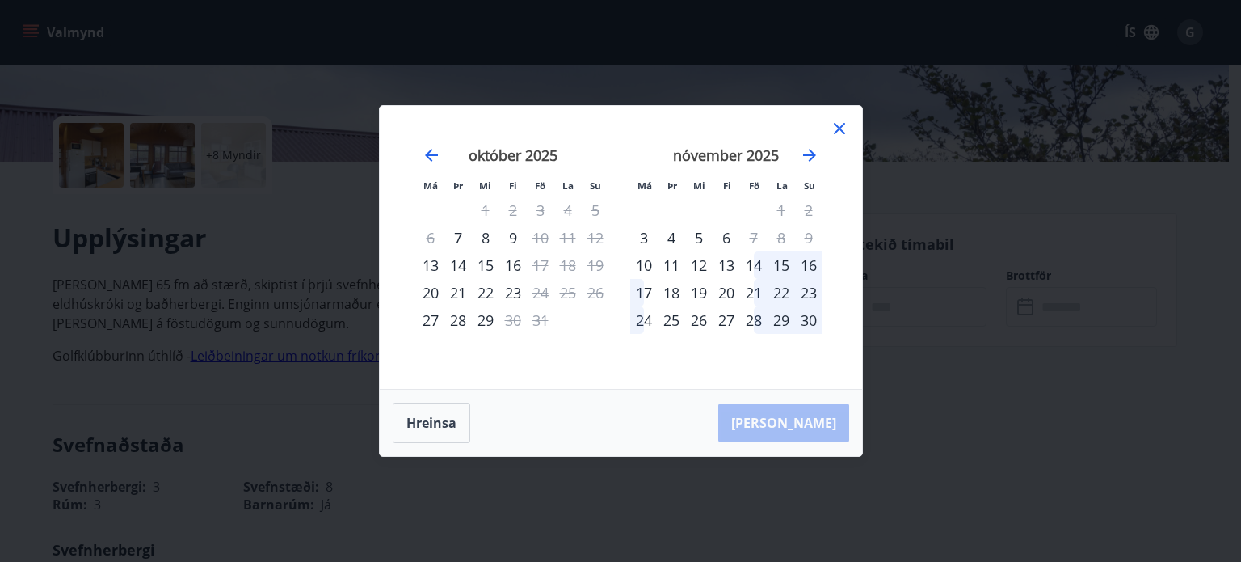
click at [849, 129] on icon at bounding box center [839, 128] width 19 height 19
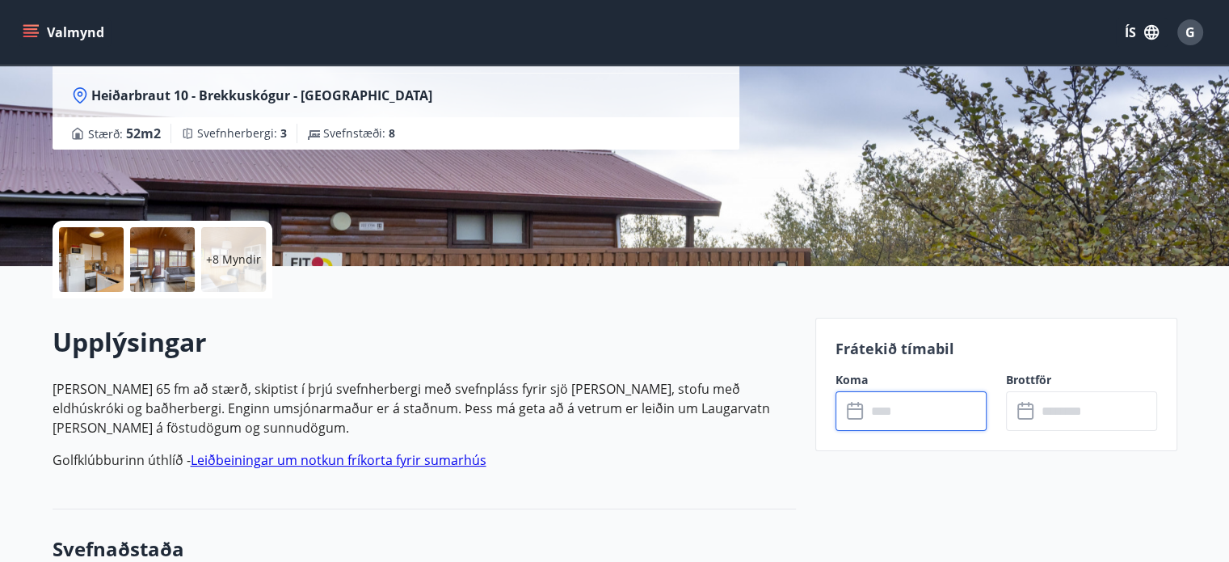
scroll to position [0, 0]
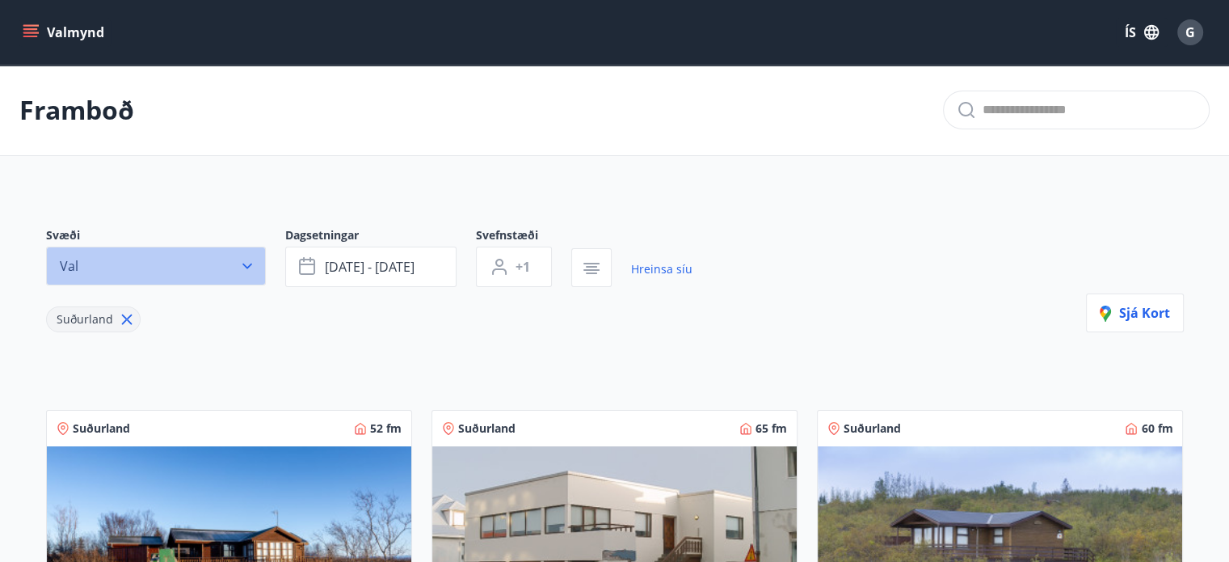
click at [250, 268] on icon "button" at bounding box center [247, 266] width 16 height 16
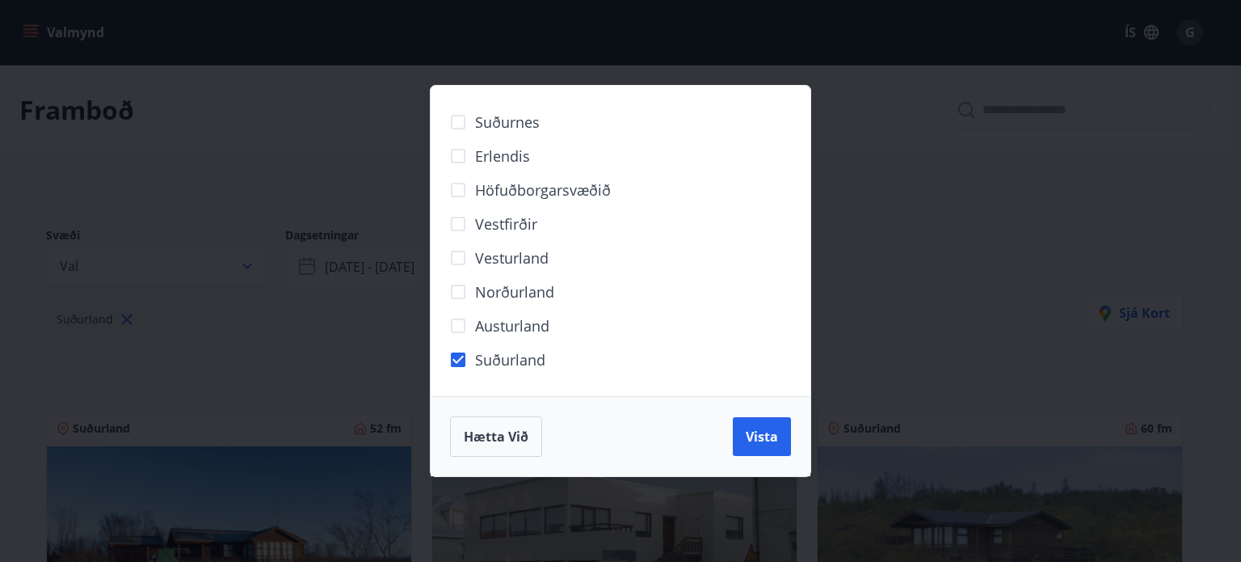
click at [254, 344] on div "Suðurnes Erlendis Höfuðborgarsvæðið Vestfirðir Vesturland Norðurland Austurland…" at bounding box center [620, 281] width 1241 height 562
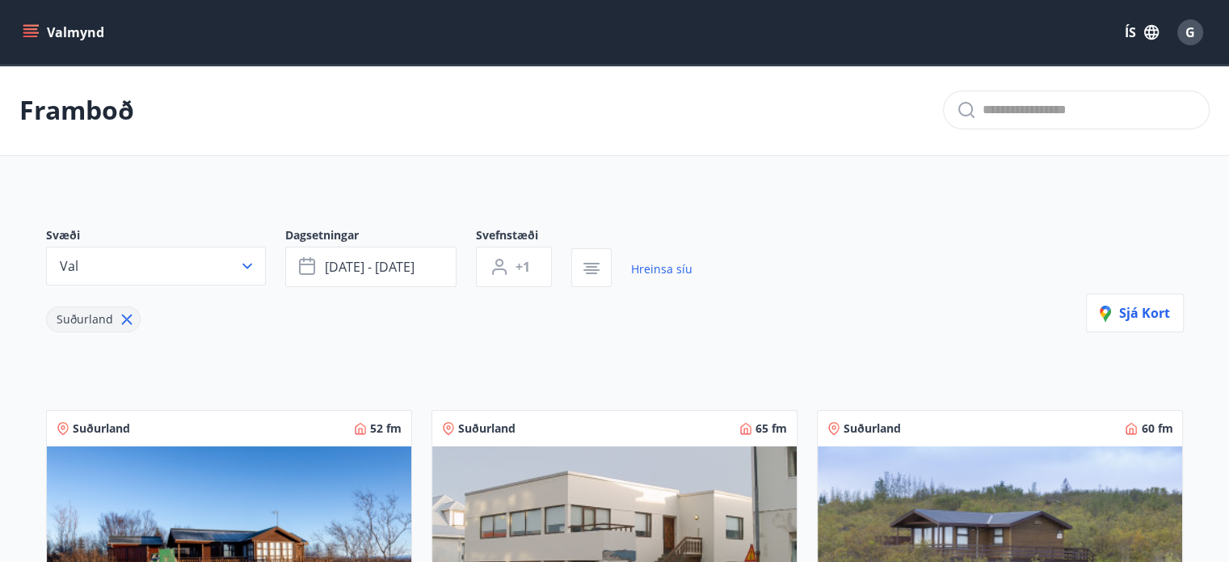
click at [123, 317] on icon at bounding box center [126, 319] width 11 height 11
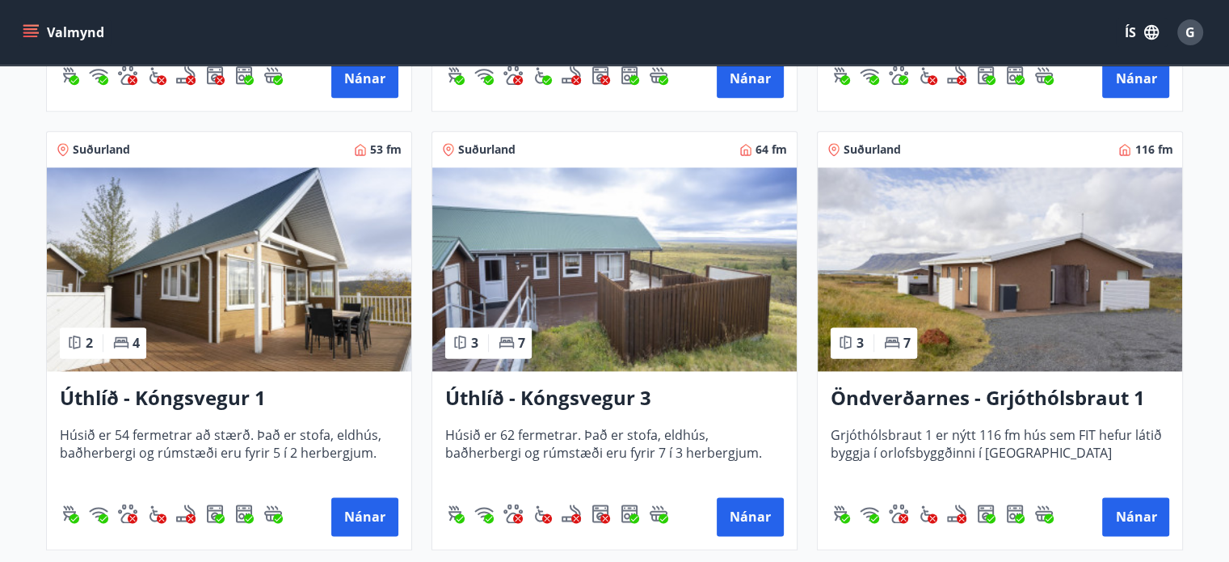
scroll to position [2021, 0]
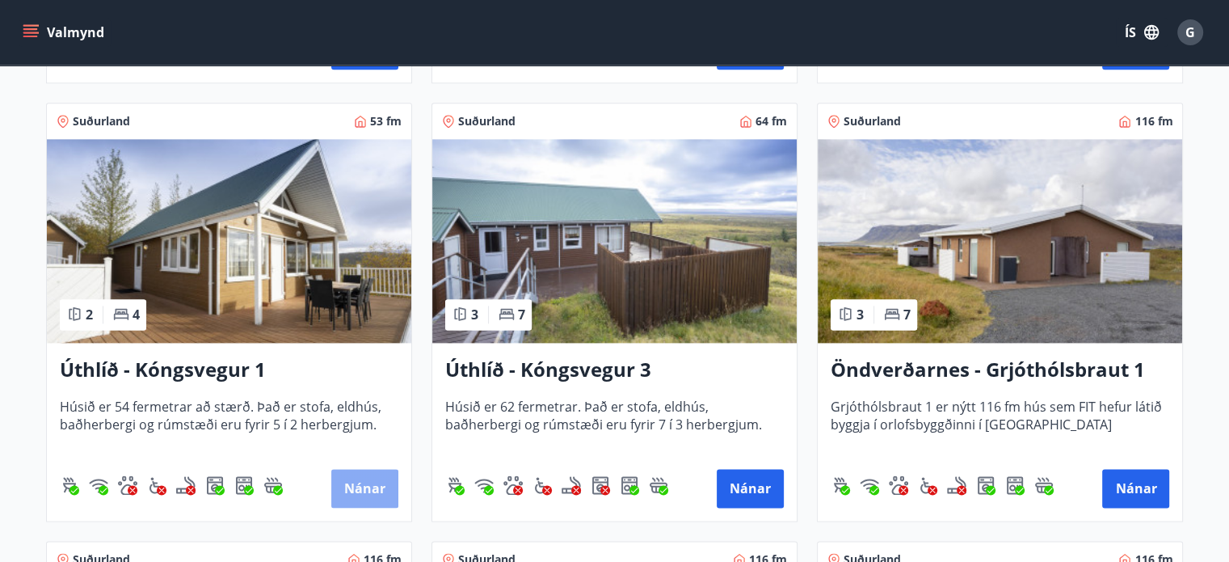
click at [381, 491] on button "Nánar" at bounding box center [364, 488] width 67 height 39
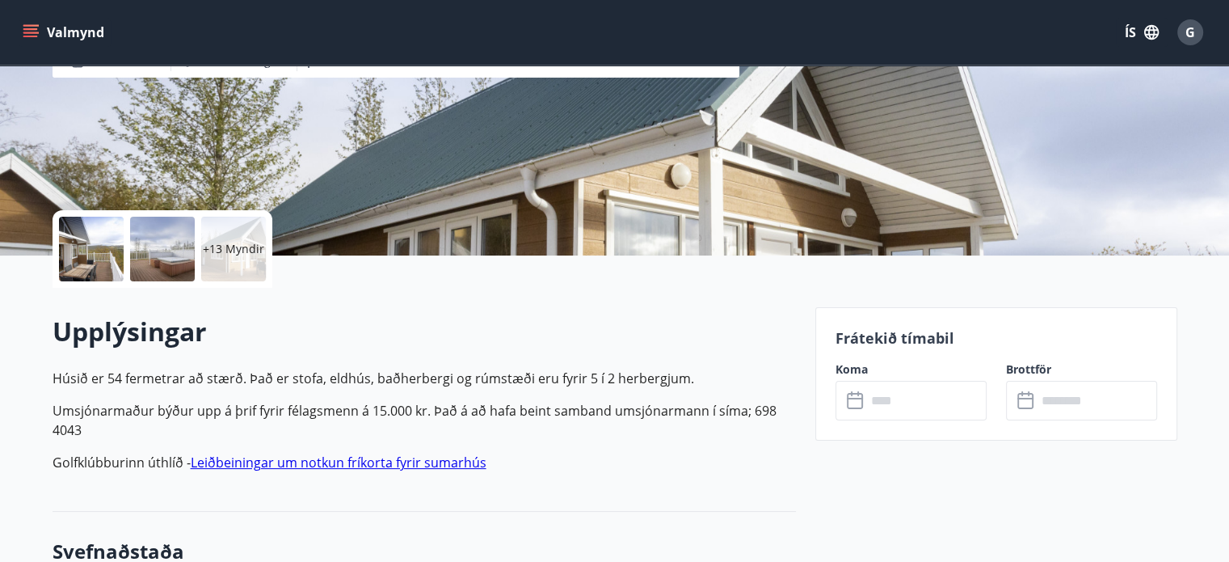
scroll to position [323, 0]
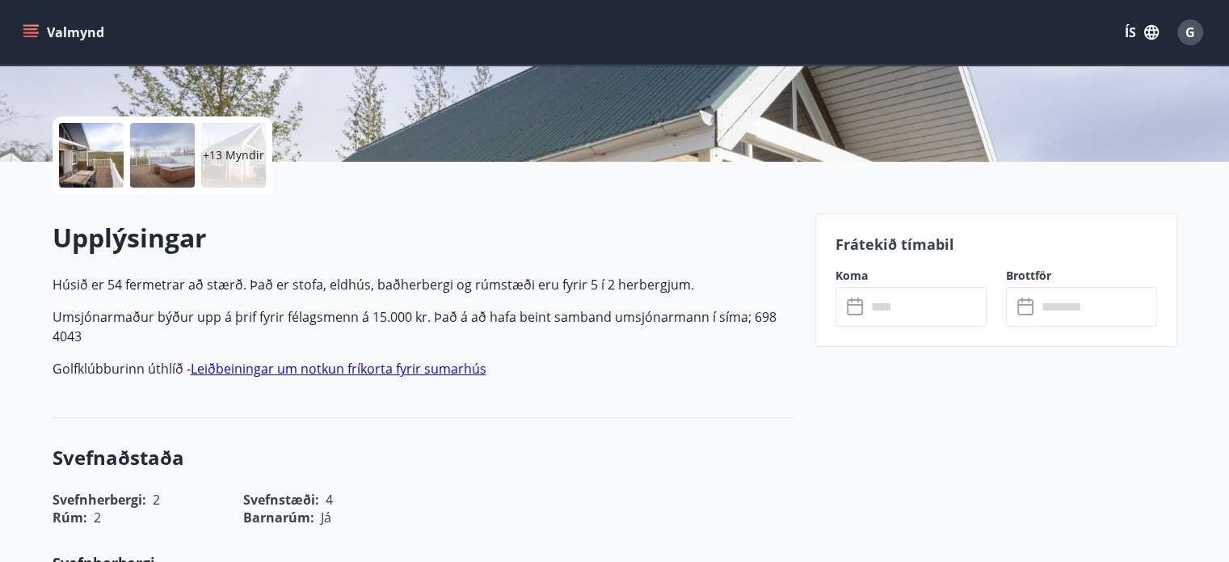
click at [902, 307] on input "text" at bounding box center [926, 307] width 120 height 40
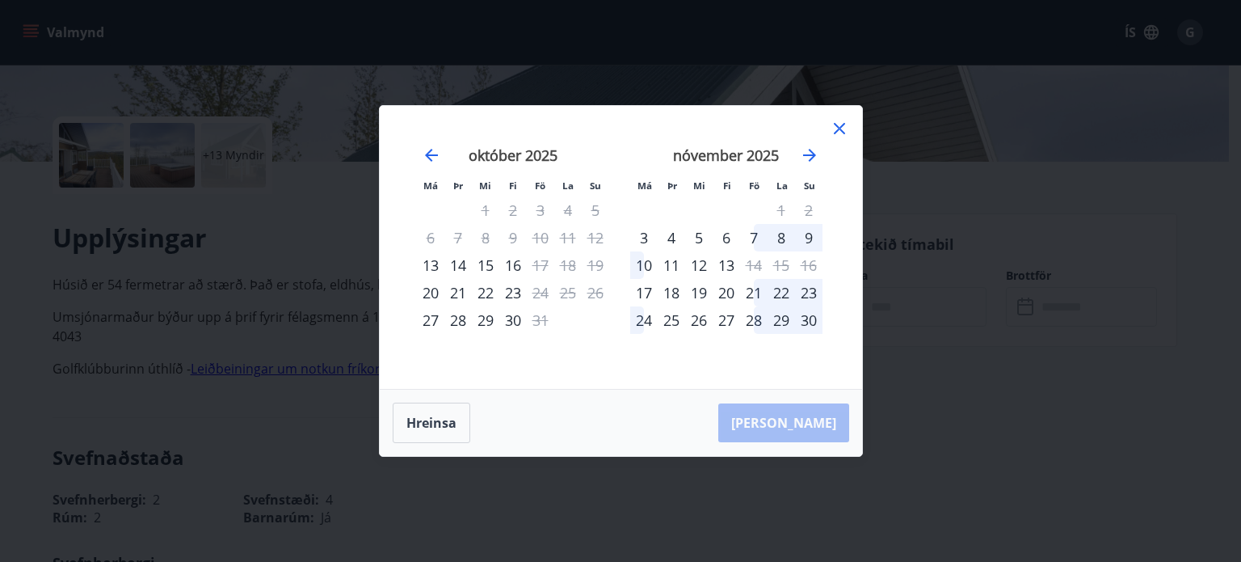
click at [838, 130] on icon at bounding box center [839, 128] width 11 height 11
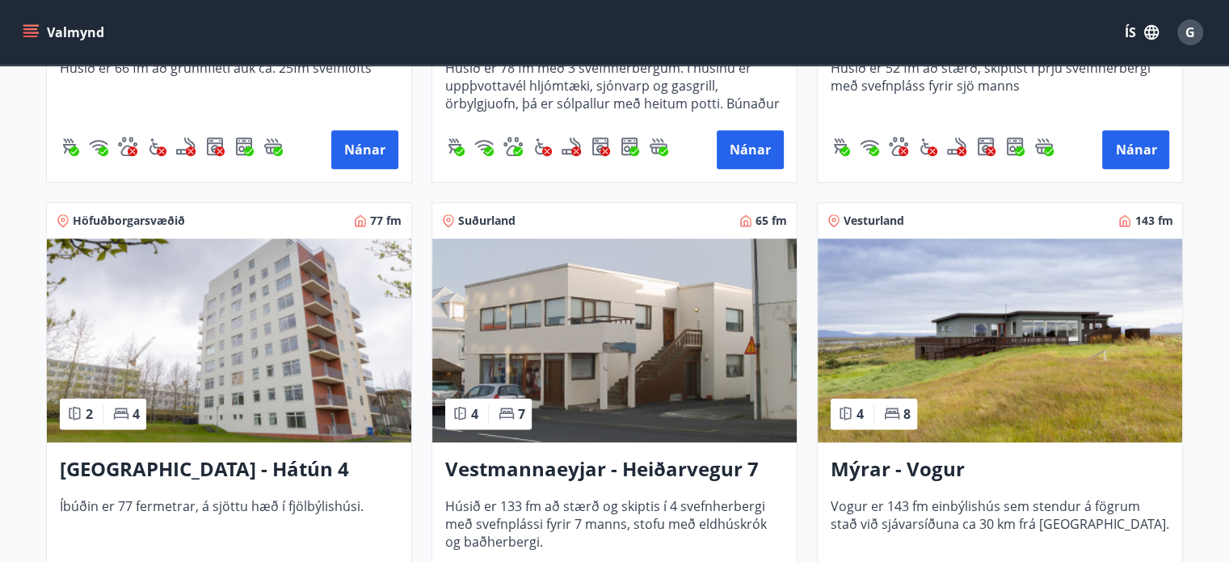
scroll to position [1132, 0]
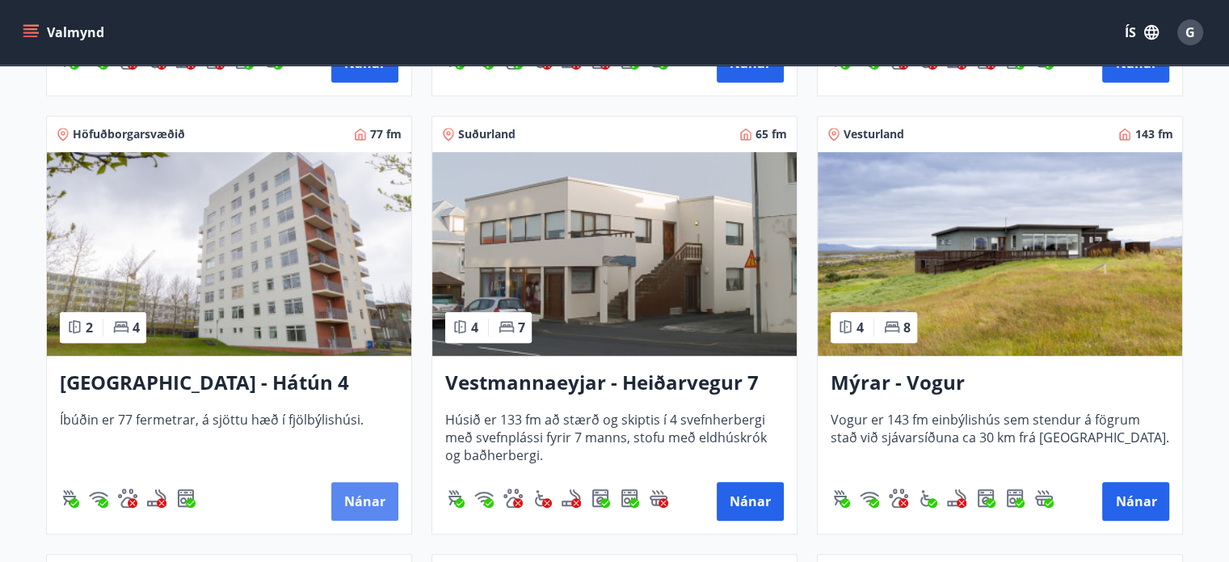
click at [360, 497] on button "Nánar" at bounding box center [364, 501] width 67 height 39
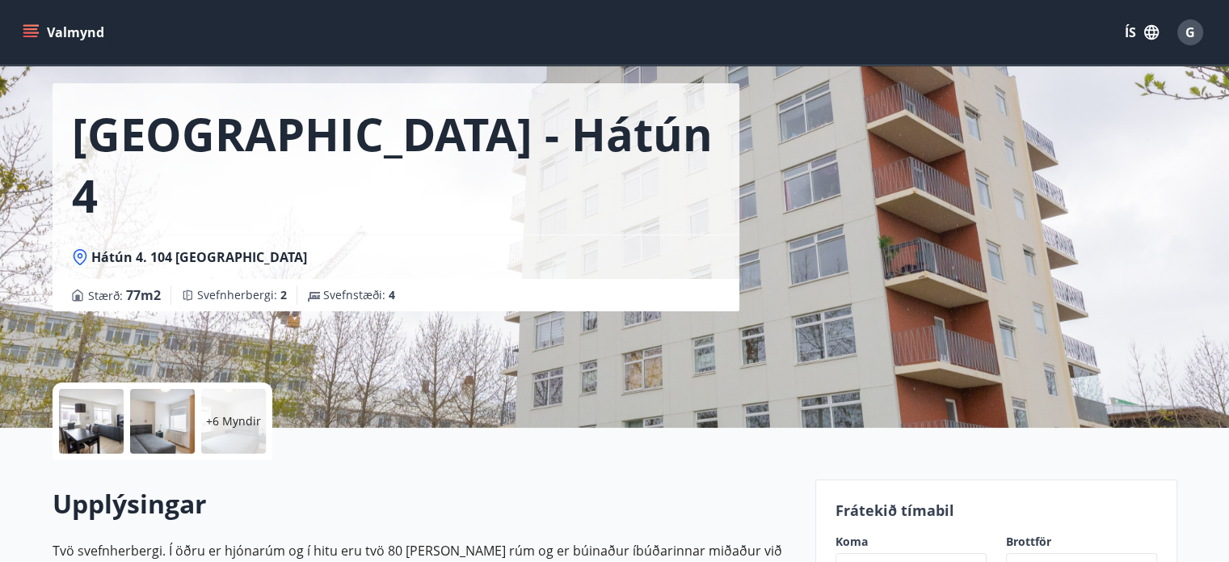
scroll to position [242, 0]
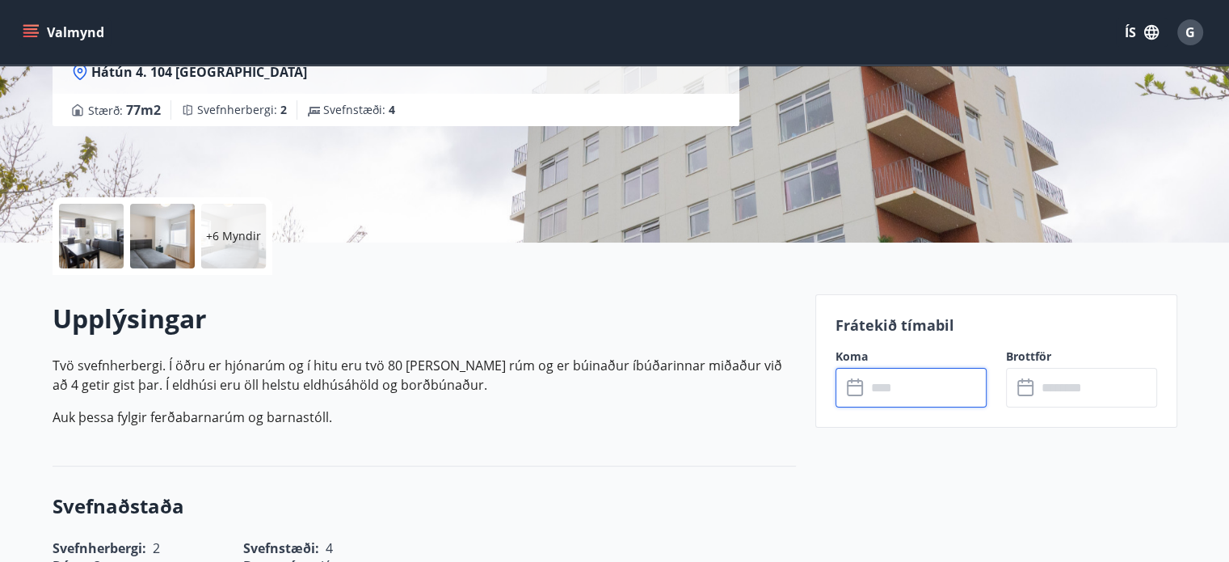
click at [896, 390] on input "text" at bounding box center [926, 388] width 120 height 40
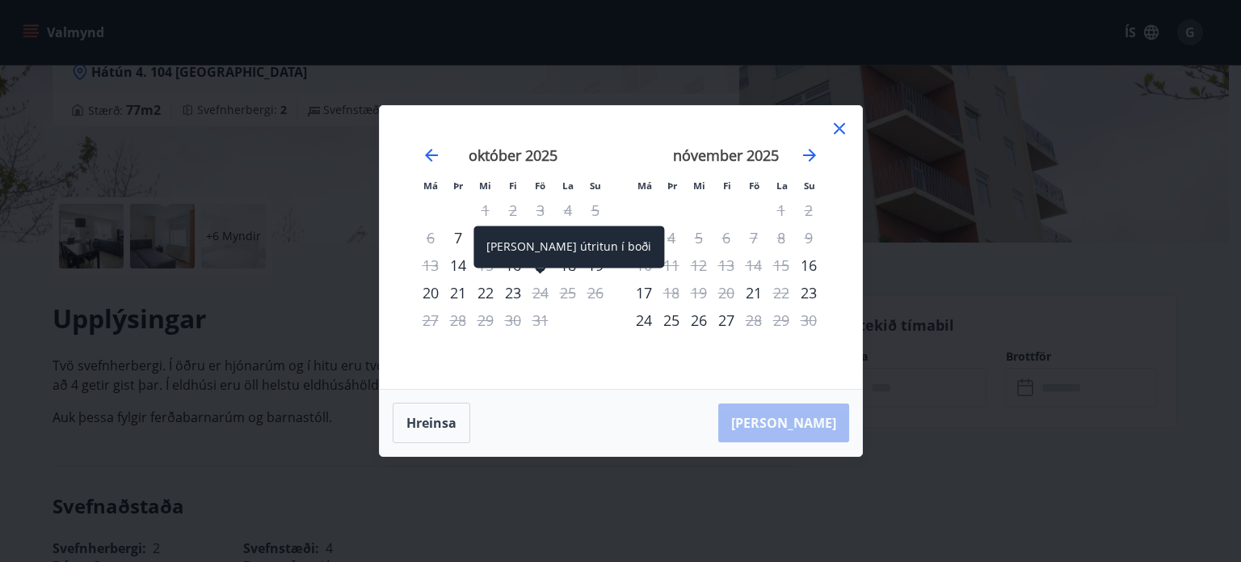
click at [537, 268] on span at bounding box center [540, 272] width 11 height 8
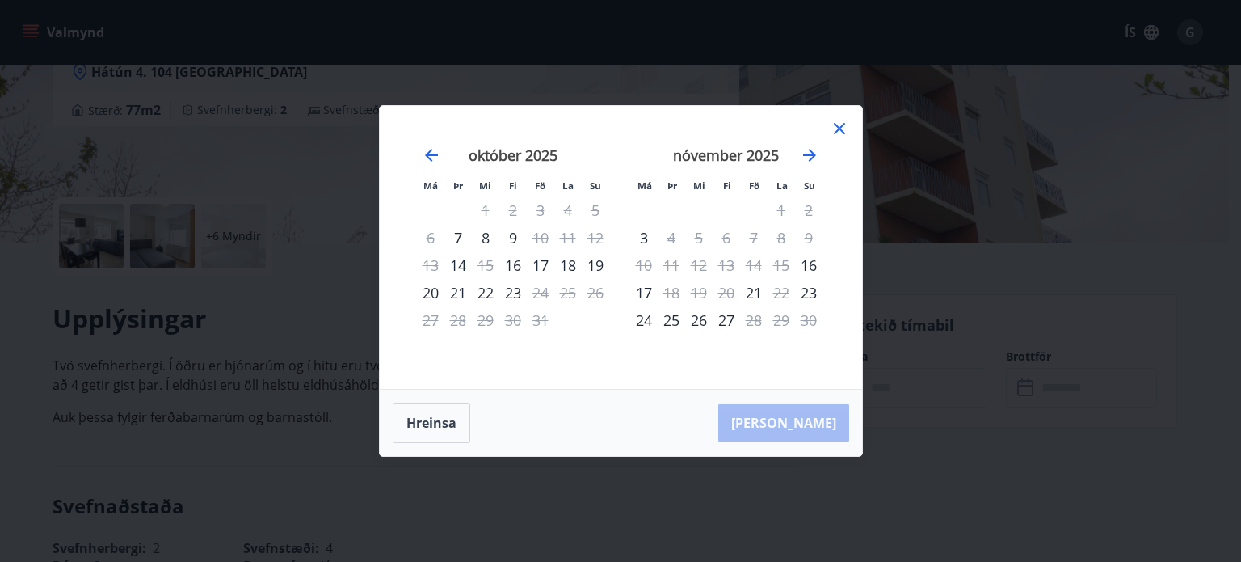
click at [541, 261] on div "17" at bounding box center [540, 264] width 27 height 27
click at [600, 265] on div "19" at bounding box center [595, 264] width 27 height 27
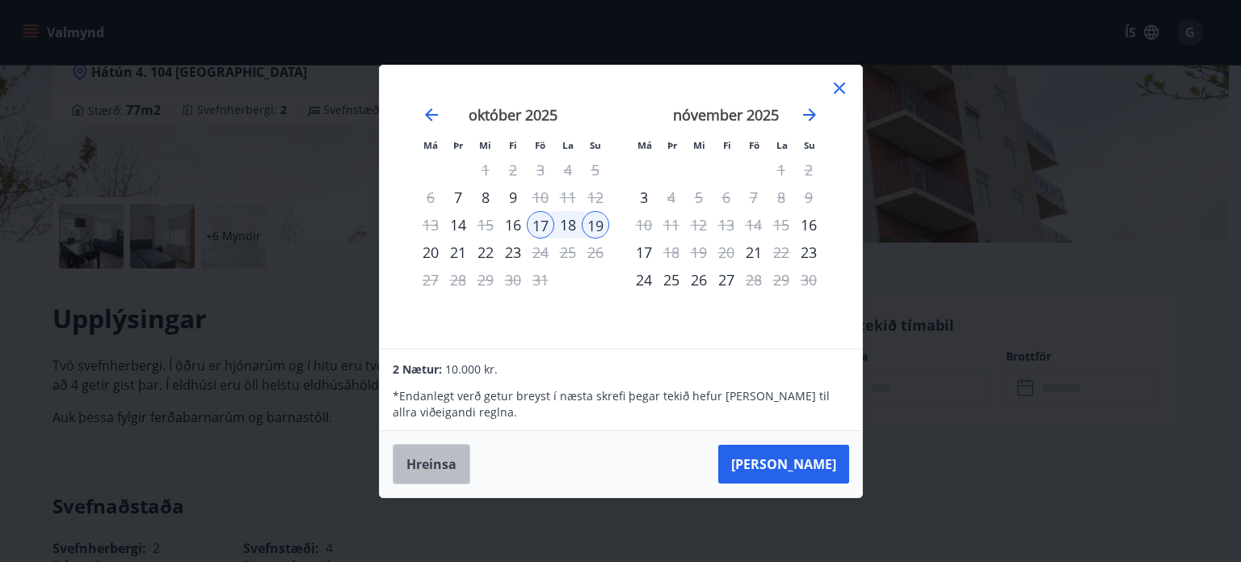
click at [443, 458] on button "Hreinsa" at bounding box center [432, 464] width 78 height 40
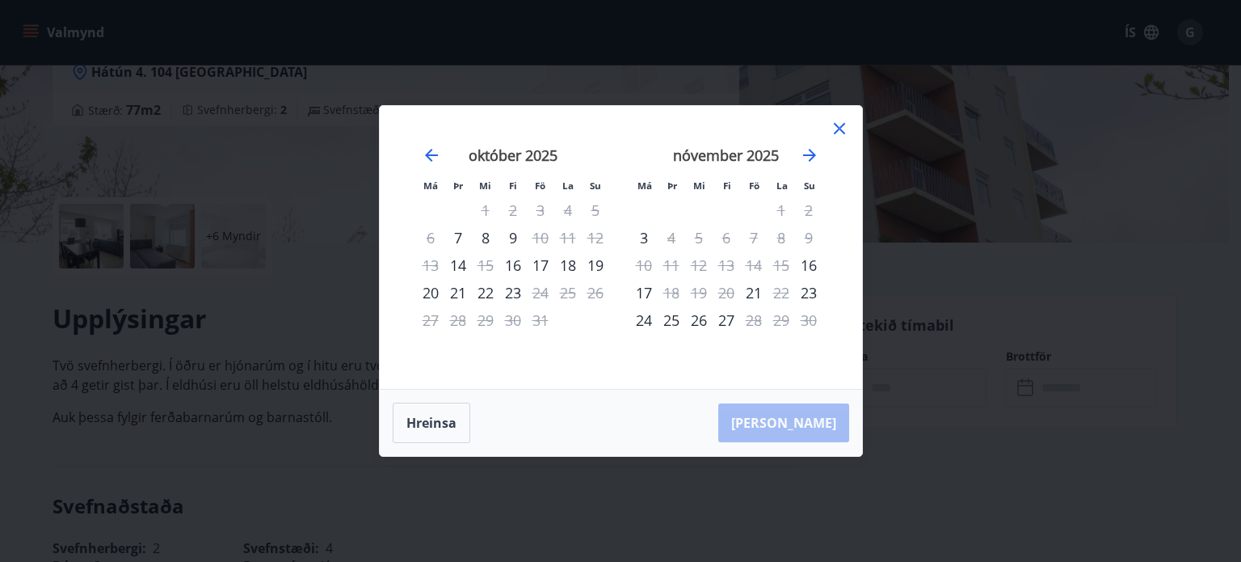
click at [844, 128] on icon at bounding box center [839, 128] width 19 height 19
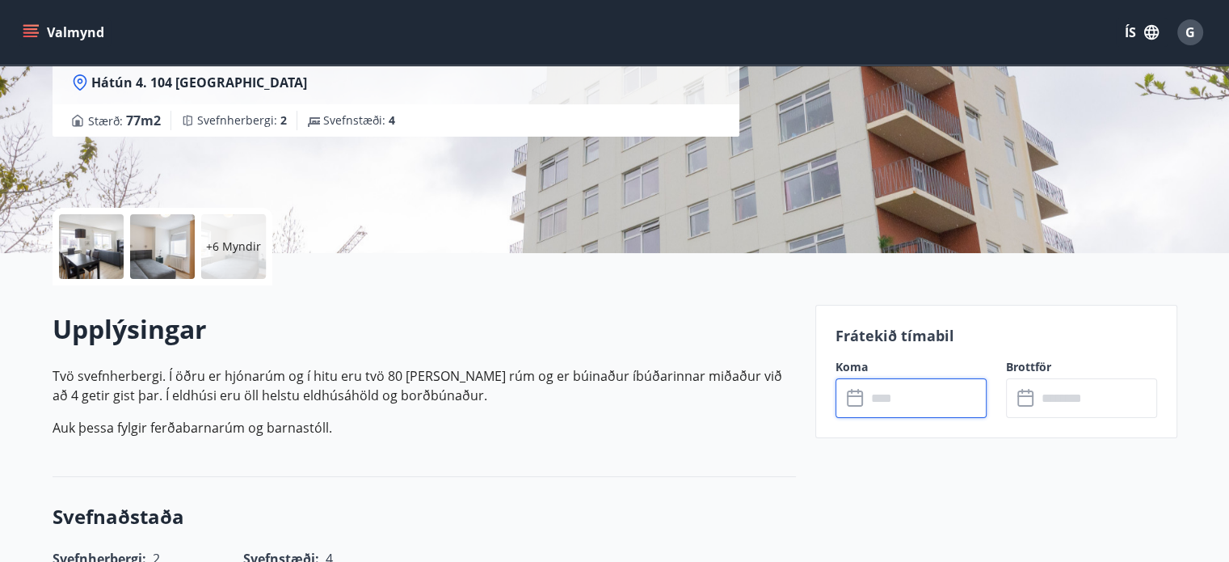
scroll to position [323, 0]
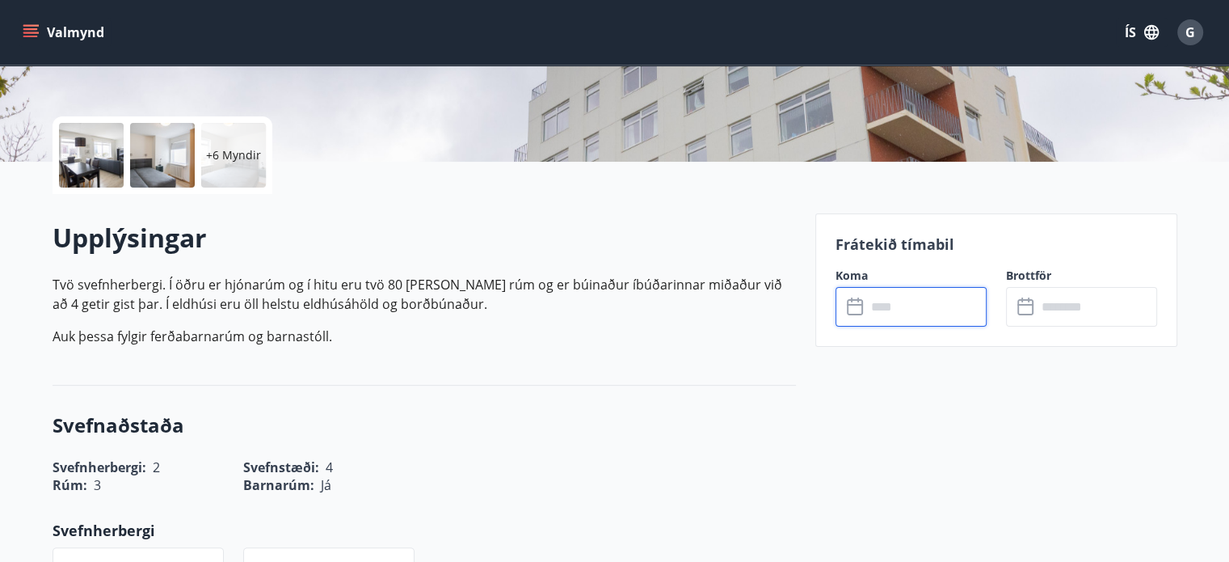
click at [866, 302] on input "text" at bounding box center [926, 307] width 120 height 40
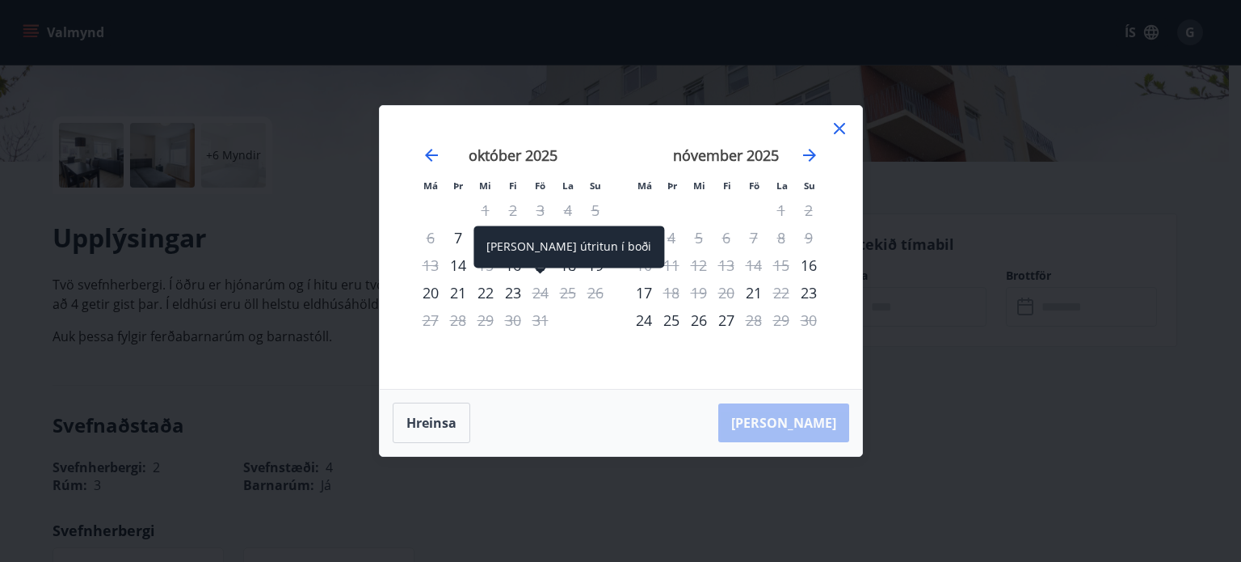
click at [541, 265] on div "Aðeins útritun í boði" at bounding box center [569, 247] width 191 height 42
click at [543, 267] on div "Aðeins útritun í boði" at bounding box center [569, 247] width 191 height 42
click at [543, 248] on div "Aðeins útritun í boði" at bounding box center [569, 247] width 191 height 42
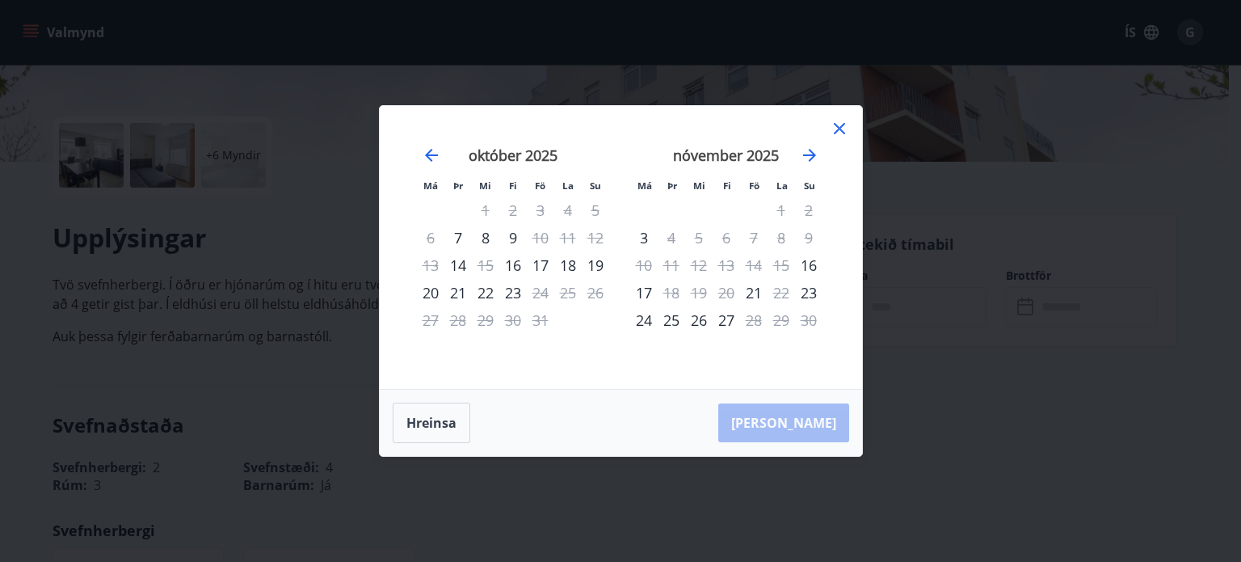
click at [537, 264] on div "17" at bounding box center [540, 264] width 27 height 27
click at [596, 263] on div "19" at bounding box center [595, 264] width 27 height 27
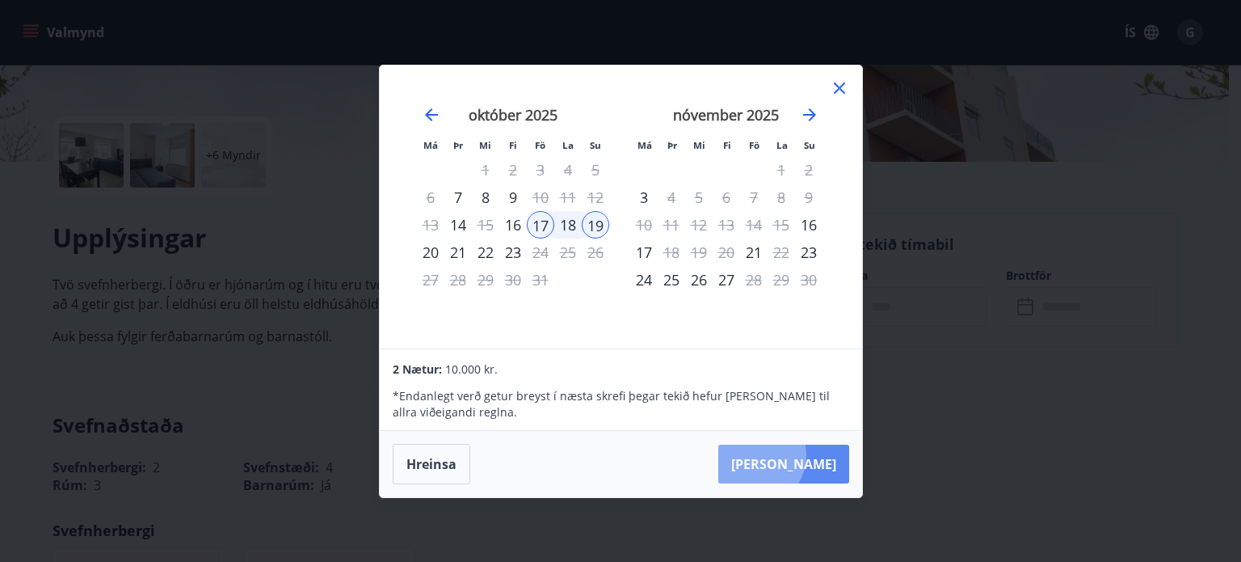
click at [802, 455] on button "Taka Frá" at bounding box center [784, 464] width 131 height 39
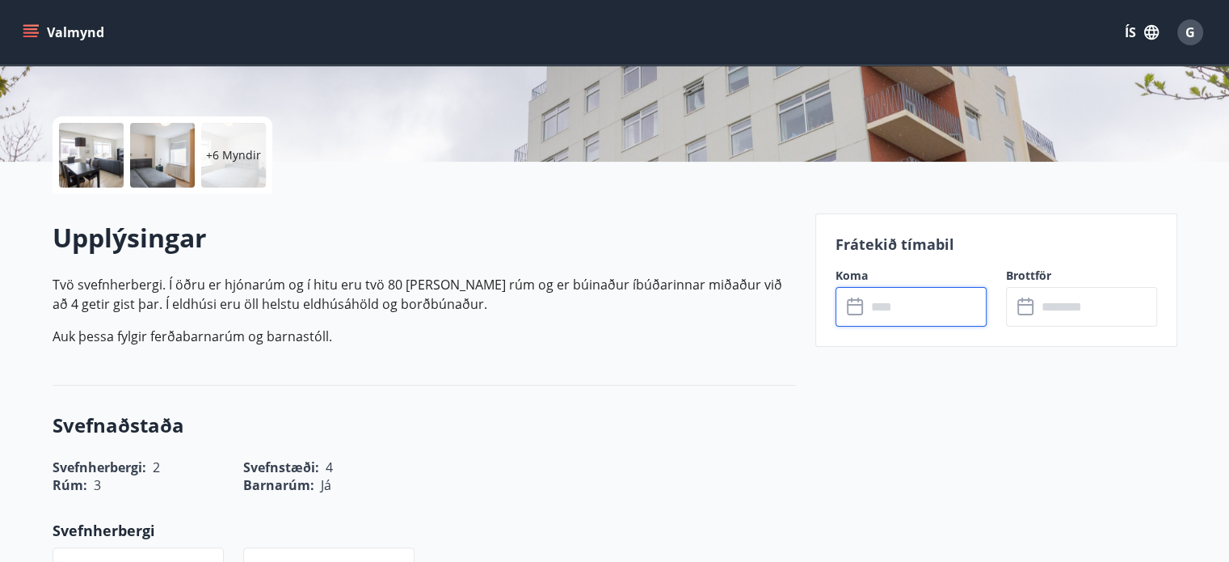
type input "******"
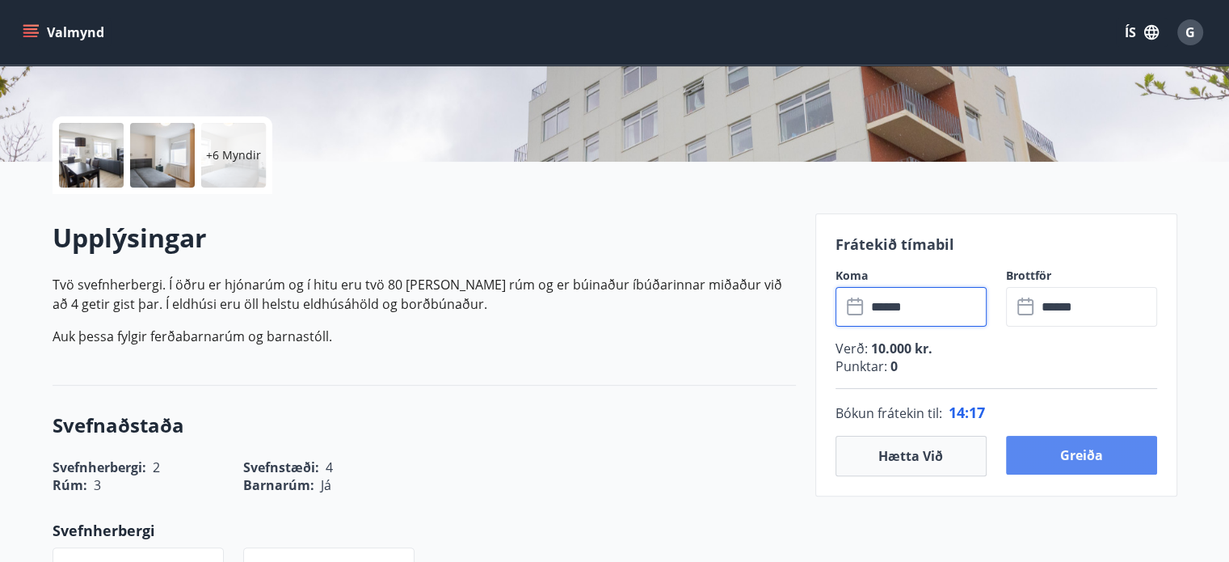
click at [1076, 457] on button "Greiða" at bounding box center [1081, 455] width 151 height 39
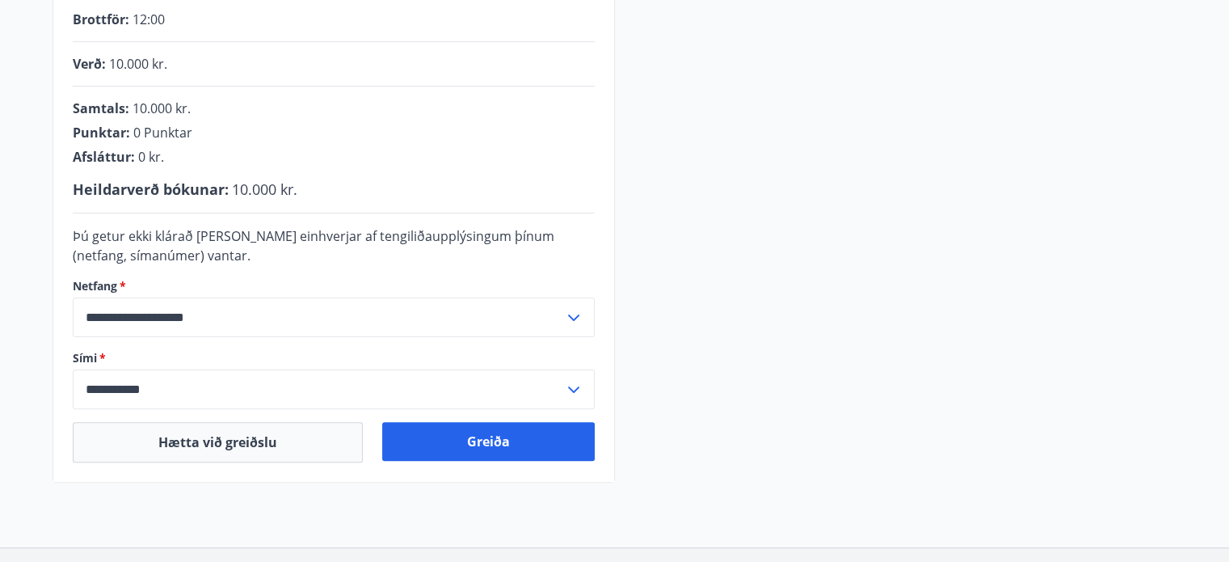
scroll to position [485, 0]
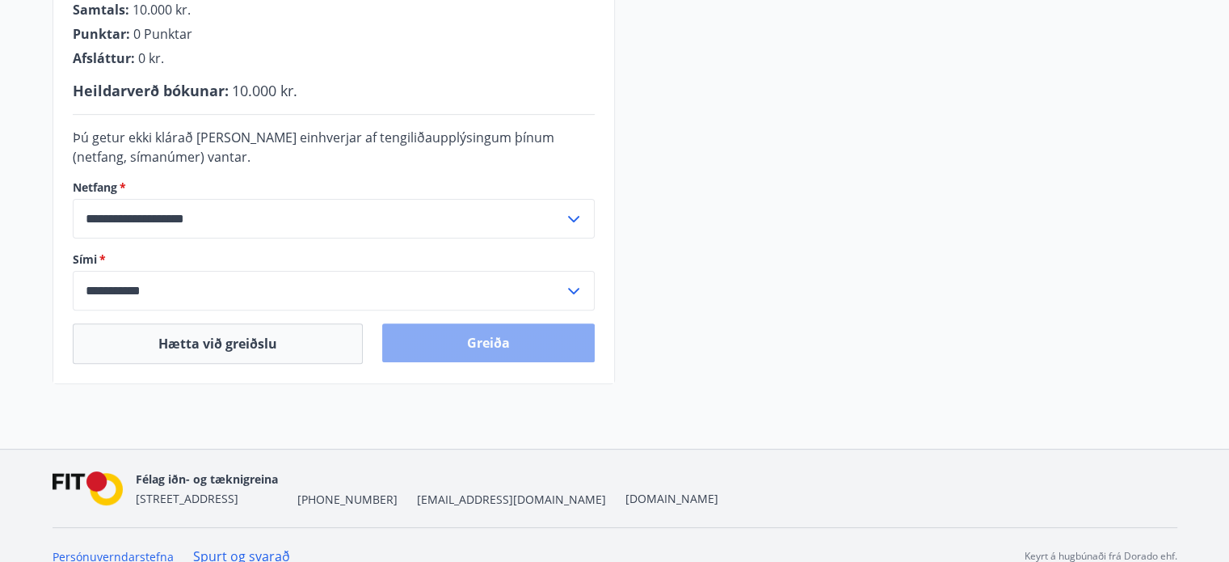
click at [500, 347] on button "Greiða" at bounding box center [488, 342] width 213 height 39
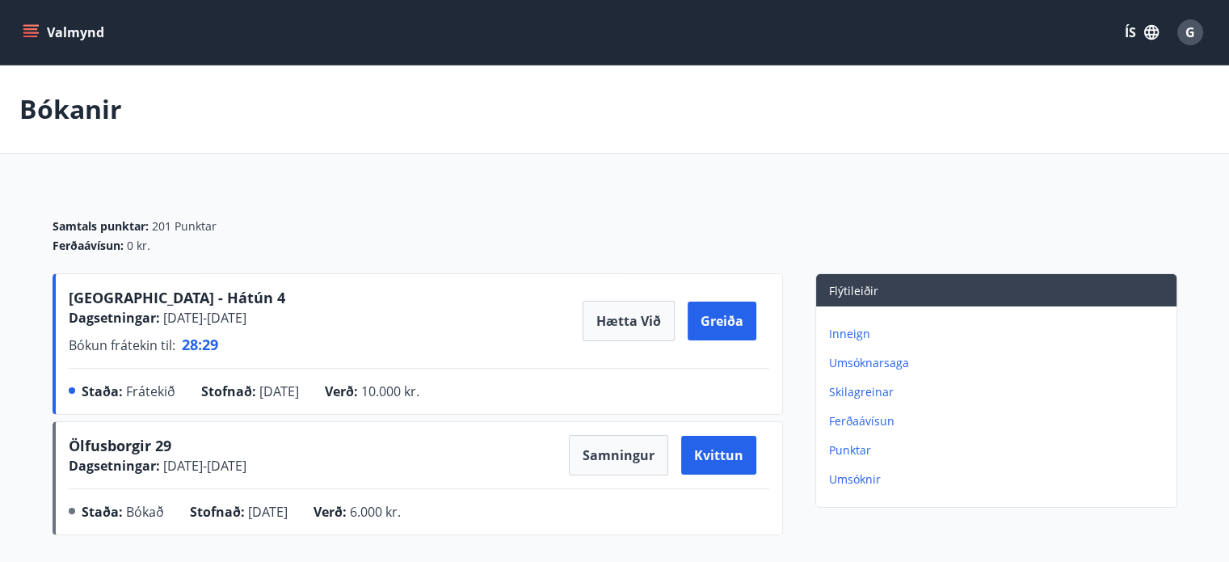
scroll to position [81, 0]
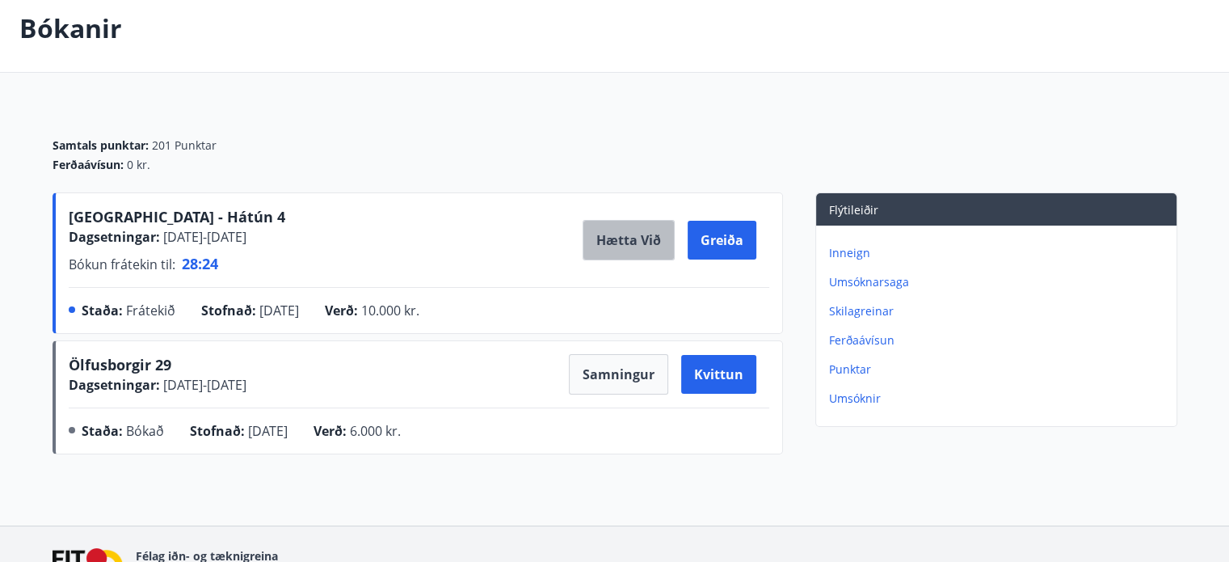
click at [624, 238] on button "Hætta við" at bounding box center [629, 240] width 92 height 40
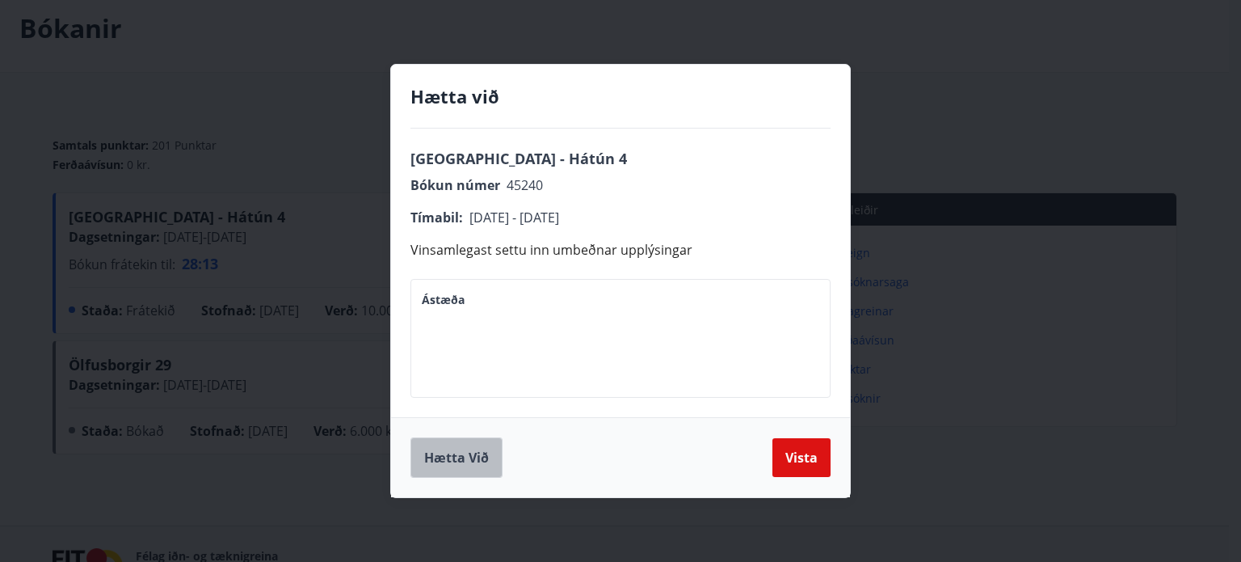
click at [469, 462] on button "Hætta við" at bounding box center [457, 457] width 92 height 40
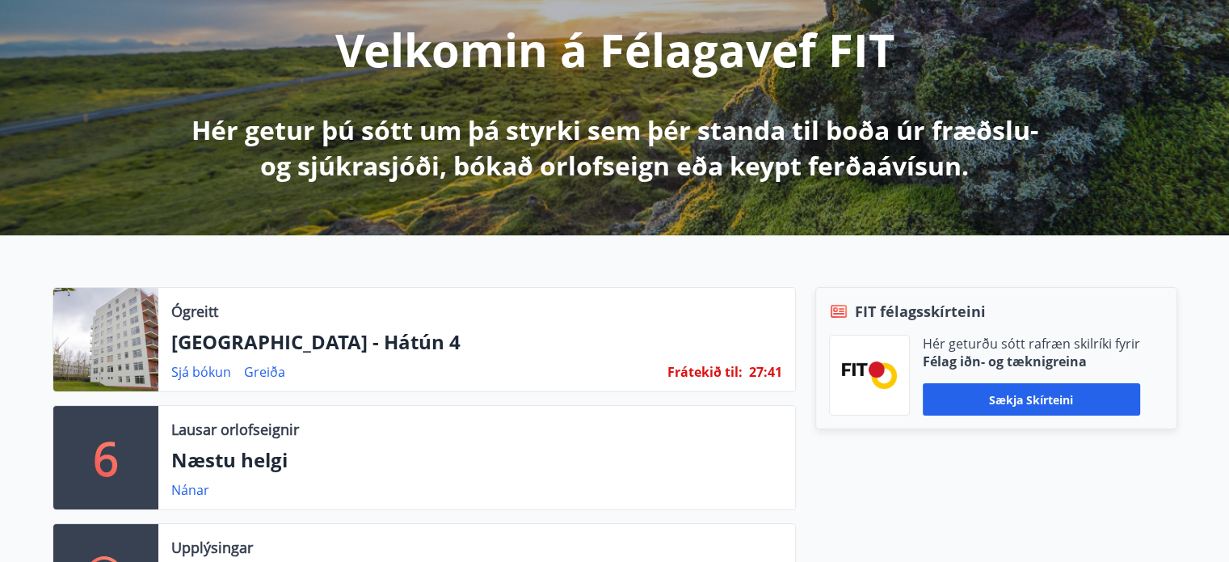
scroll to position [242, 0]
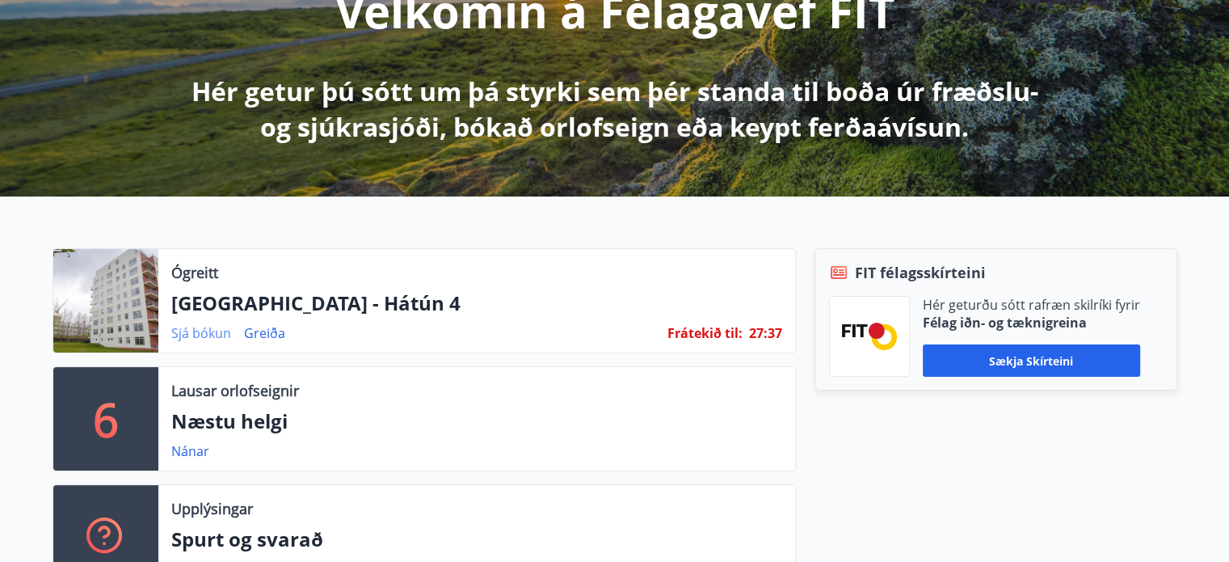
click at [204, 330] on link "Sjá bókun" at bounding box center [201, 333] width 60 height 18
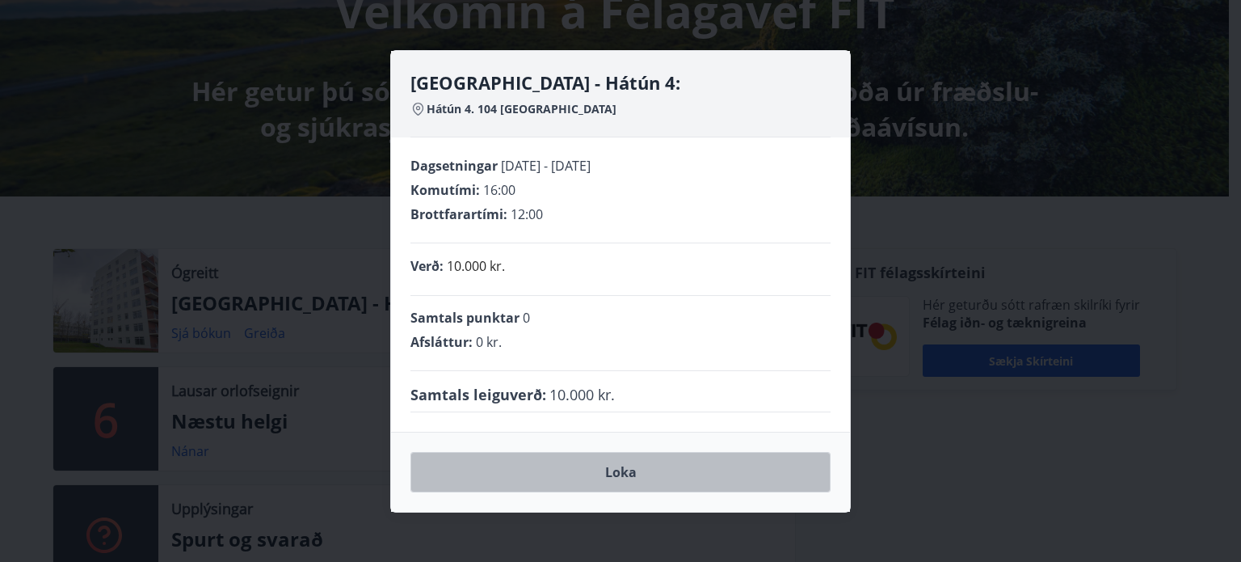
click at [605, 466] on button "Loka" at bounding box center [621, 472] width 420 height 40
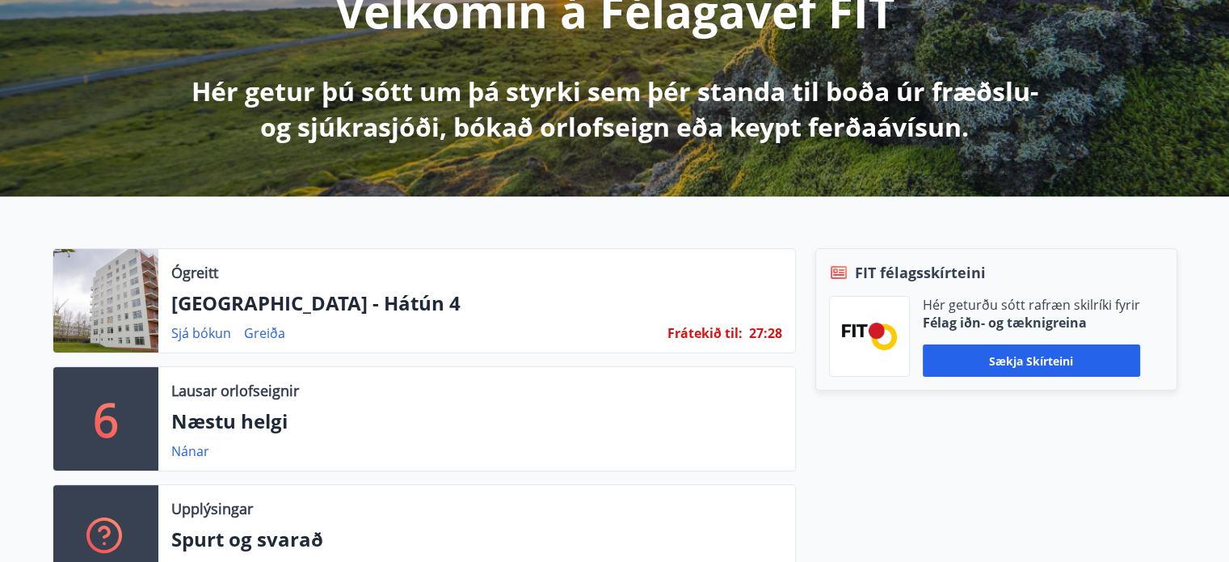
click at [320, 303] on p "[GEOGRAPHIC_DATA] - Hátún 4" at bounding box center [476, 302] width 611 height 27
click at [214, 332] on link "Sjá bókun" at bounding box center [201, 333] width 60 height 18
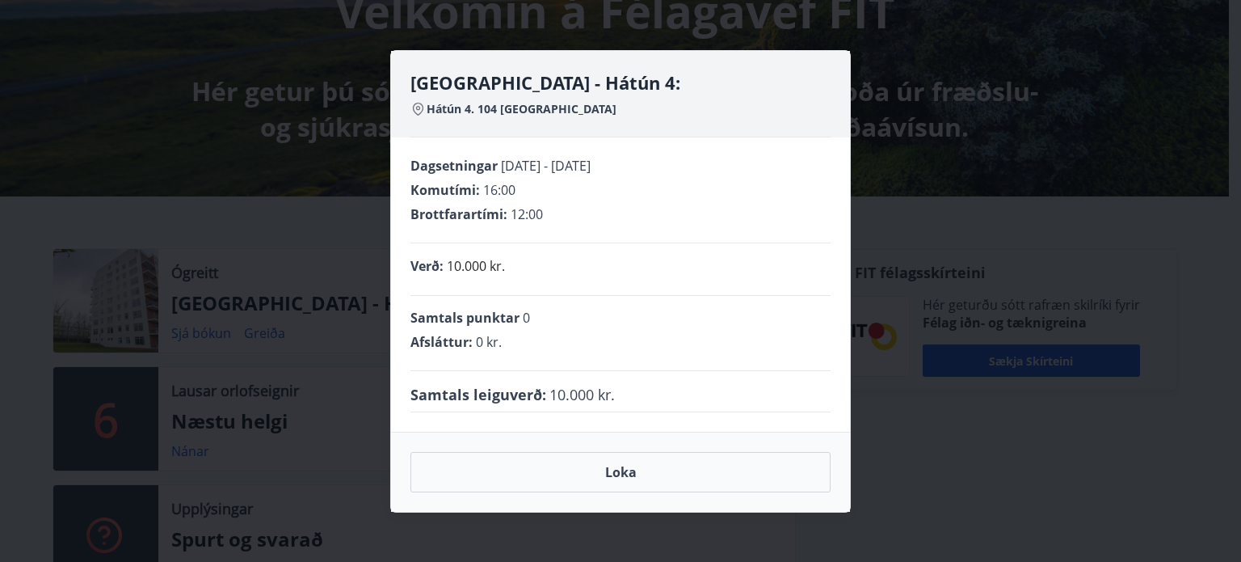
click at [206, 324] on div "Reykjavík - Hátún 4: Hátún 4. 104 Reykjavík Dagsetningar 17.10.2025 - 19.10.202…" at bounding box center [620, 281] width 1241 height 562
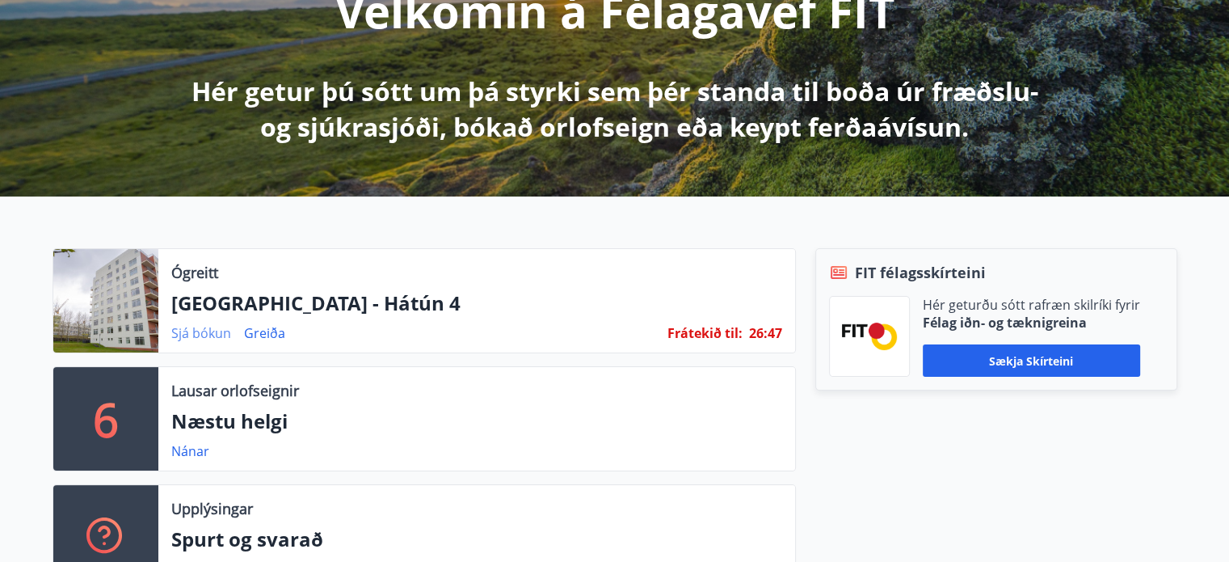
click at [213, 332] on link "Sjá bókun" at bounding box center [201, 333] width 60 height 18
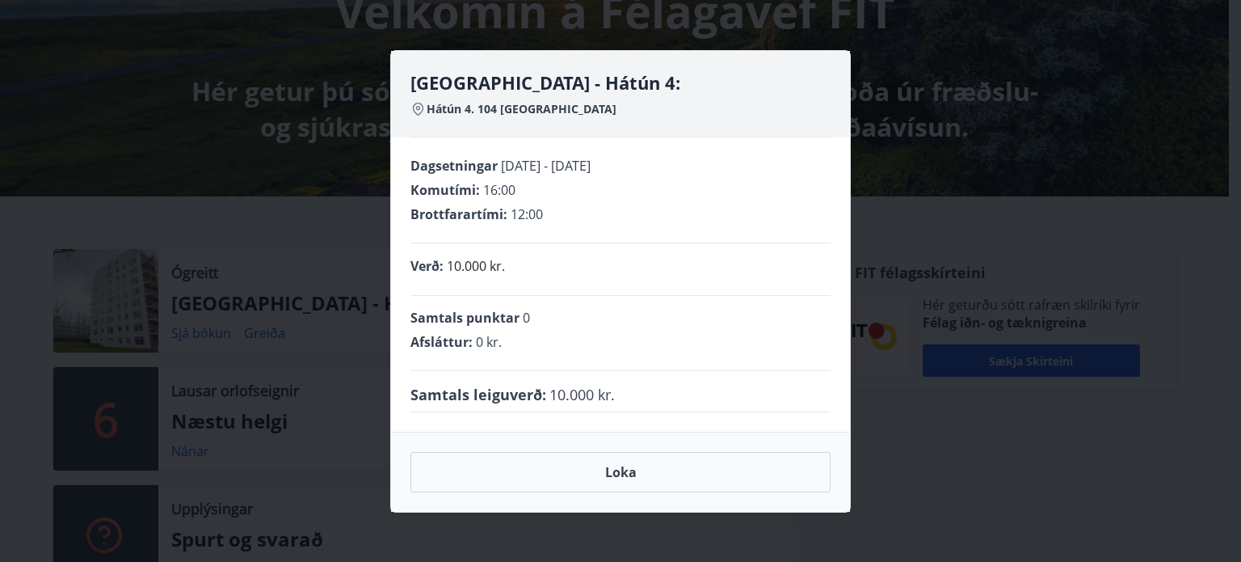
click at [516, 167] on span "17.10.2025 - 19.10.2025" at bounding box center [546, 166] width 90 height 18
click at [483, 189] on span "16:00" at bounding box center [499, 190] width 32 height 18
drag, startPoint x: 482, startPoint y: 209, endPoint x: 466, endPoint y: 237, distance: 32.2
click at [482, 209] on span "Brottfarartími :" at bounding box center [459, 214] width 97 height 18
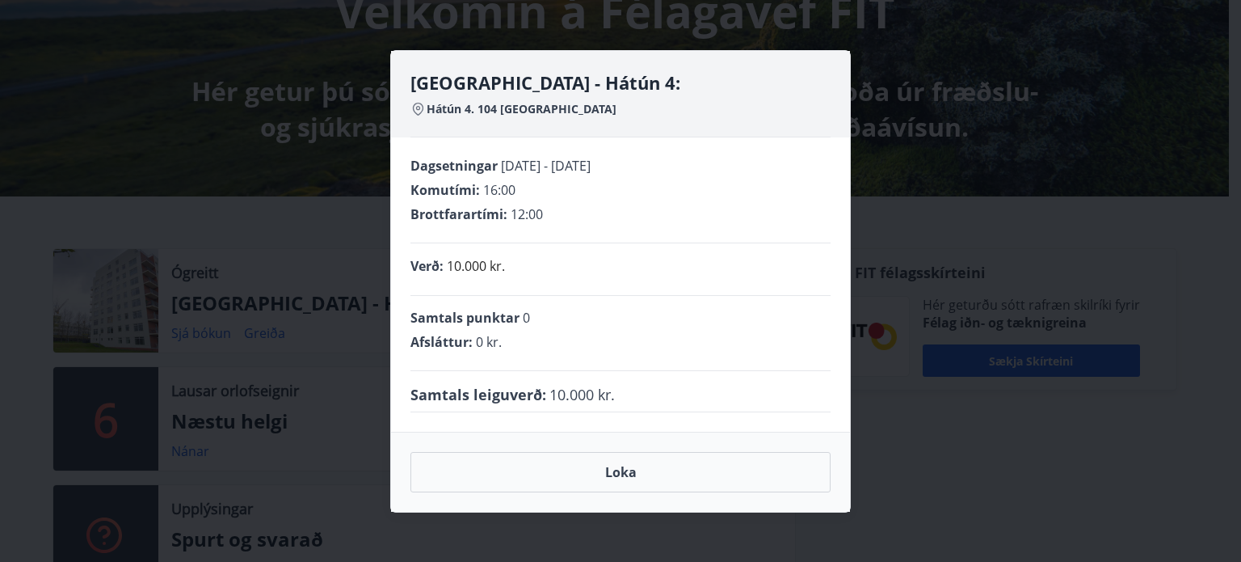
click at [449, 279] on div "Verð : 10.000 kr." at bounding box center [621, 269] width 420 height 53
click at [441, 322] on span "Samtals punktar" at bounding box center [465, 318] width 109 height 18
drag, startPoint x: 439, startPoint y: 345, endPoint x: 444, endPoint y: 367, distance: 22.4
click at [439, 348] on span "Afsláttur :" at bounding box center [442, 342] width 62 height 18
click at [470, 393] on span "Samtals leiguverð :" at bounding box center [479, 394] width 136 height 21
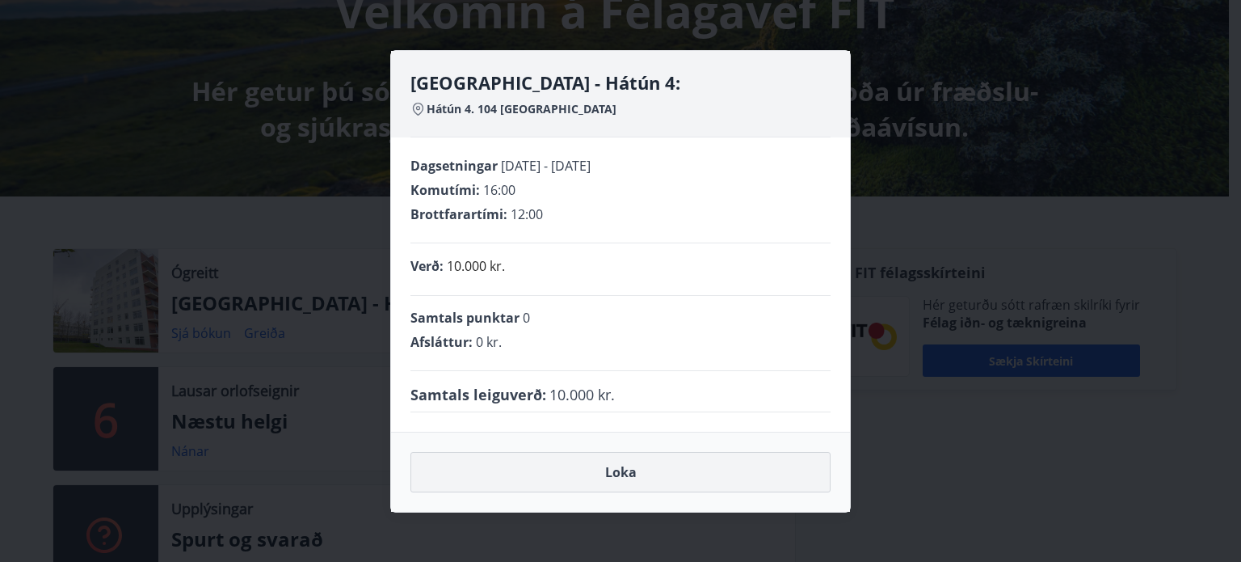
click at [599, 468] on button "Loka" at bounding box center [621, 472] width 420 height 40
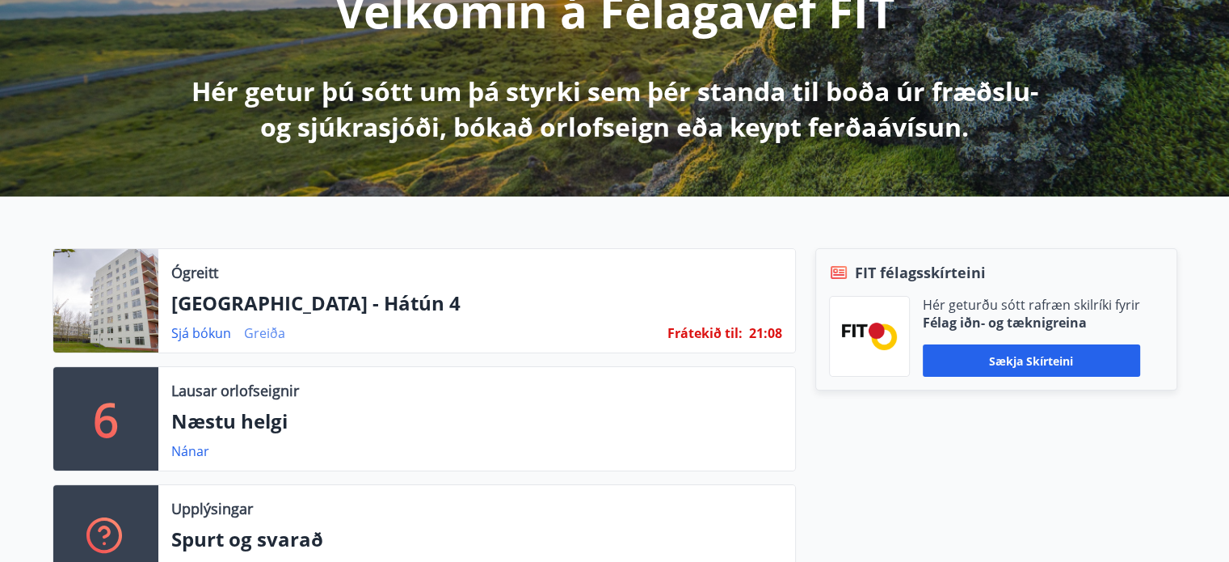
click at [262, 329] on link "Greiða" at bounding box center [264, 333] width 41 height 18
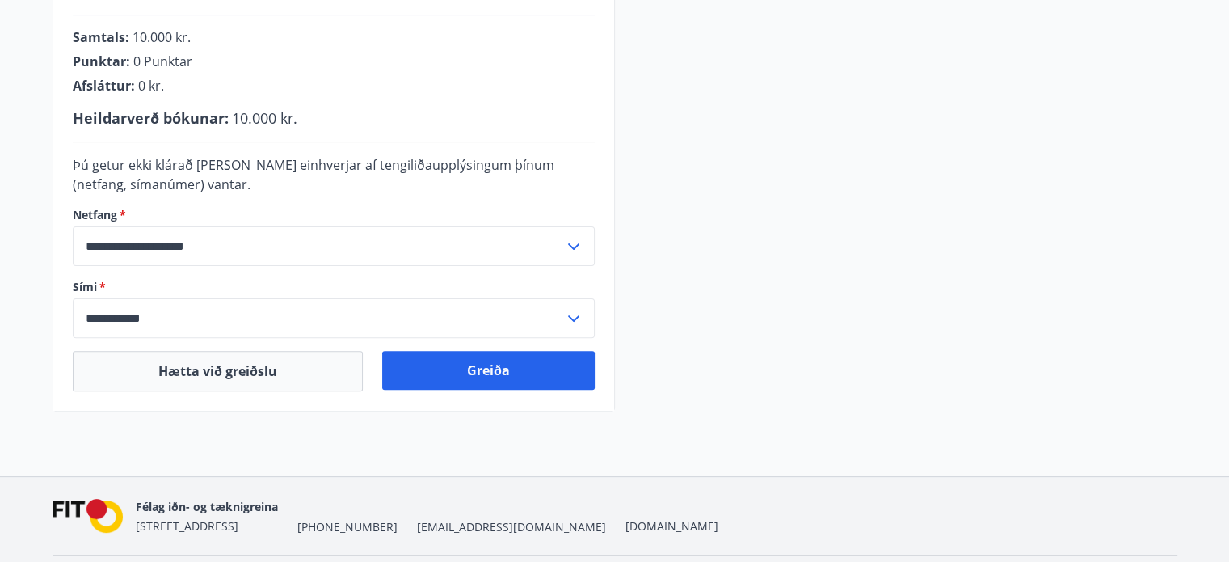
scroll to position [485, 0]
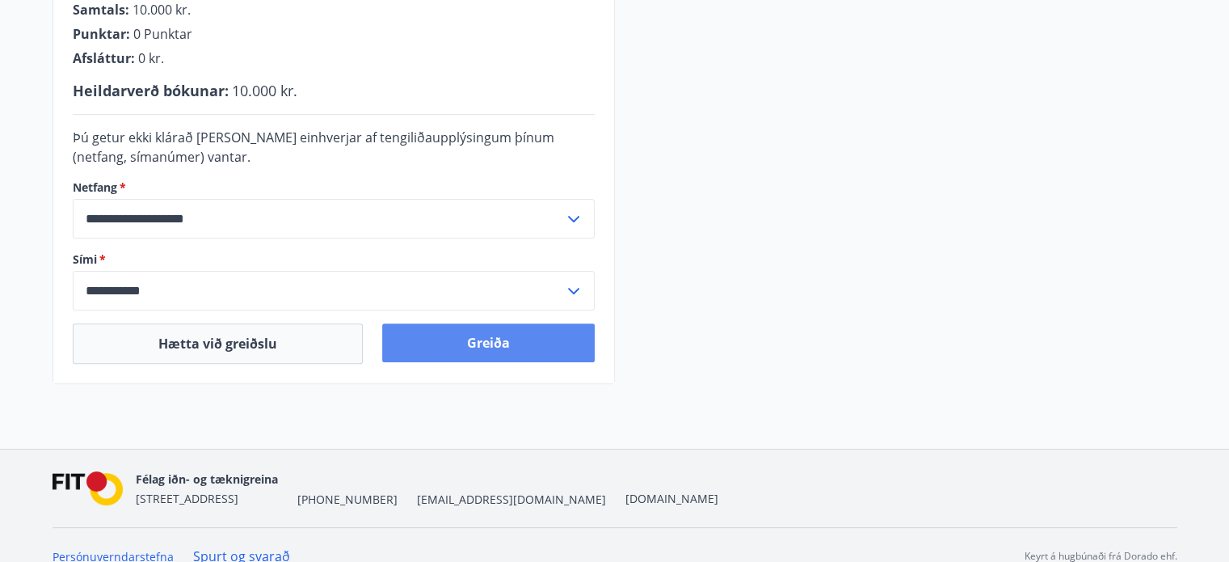
click at [475, 347] on button "Greiða" at bounding box center [488, 342] width 213 height 39
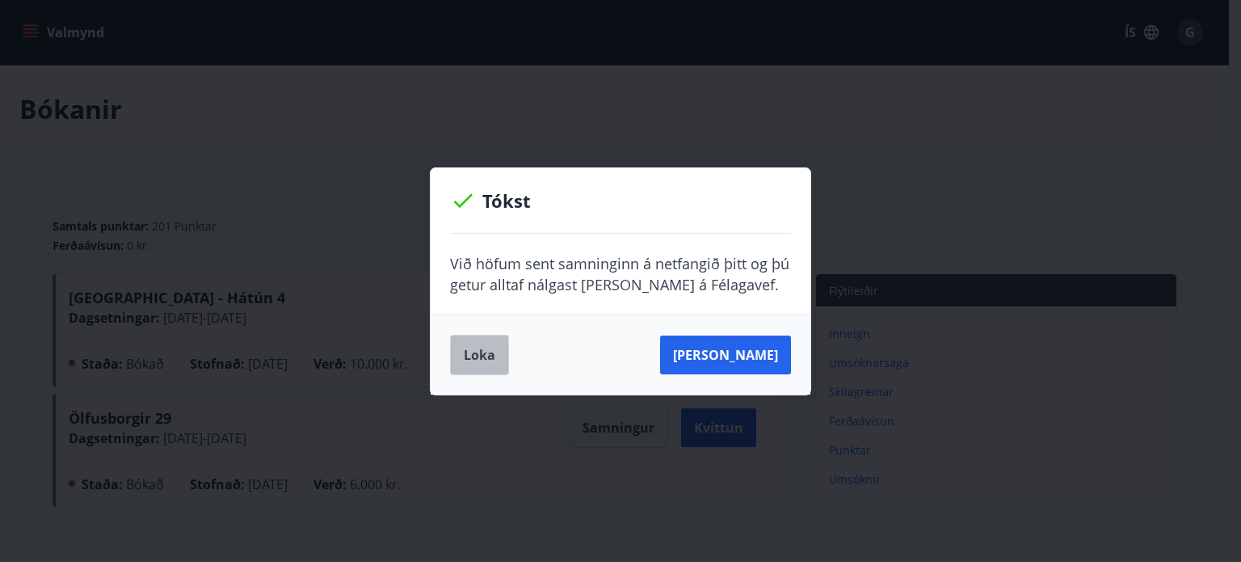
click at [469, 360] on button "Loka" at bounding box center [479, 355] width 59 height 40
